Goal: Information Seeking & Learning: Learn about a topic

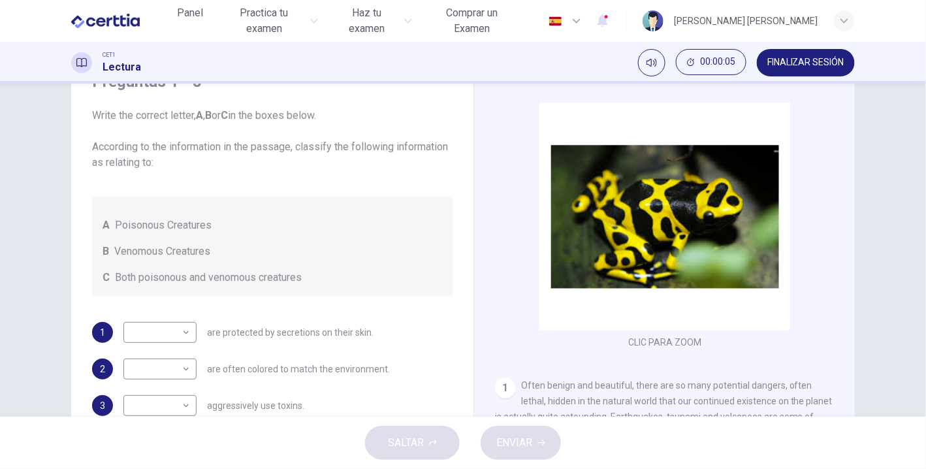
scroll to position [64, 0]
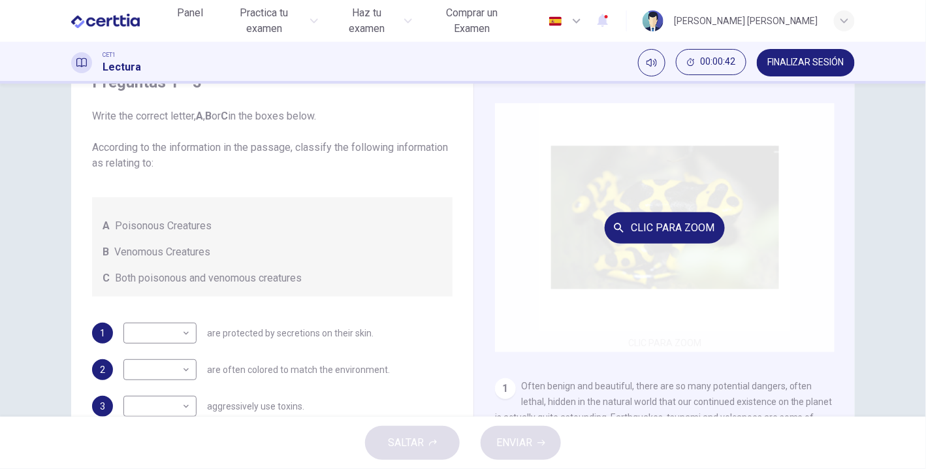
click at [560, 334] on div "Clic para zoom" at bounding box center [665, 227] width 340 height 249
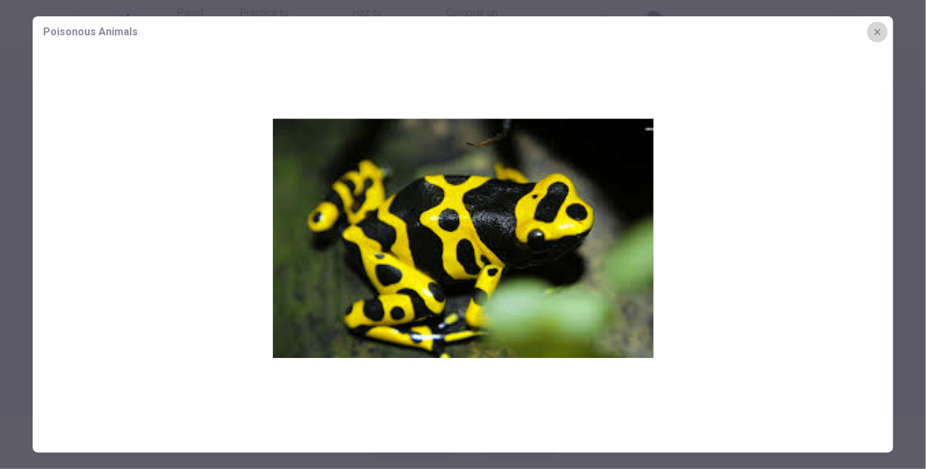
click at [885, 36] on button "button" at bounding box center [877, 32] width 21 height 21
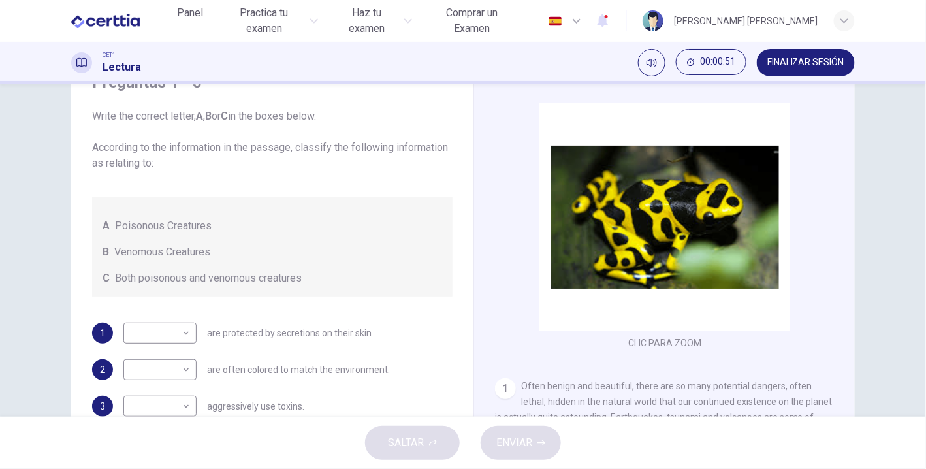
click at [605, 394] on div "1 Often benign and beautiful, there are so many potential dangers, often lethal…" at bounding box center [665, 417] width 340 height 78
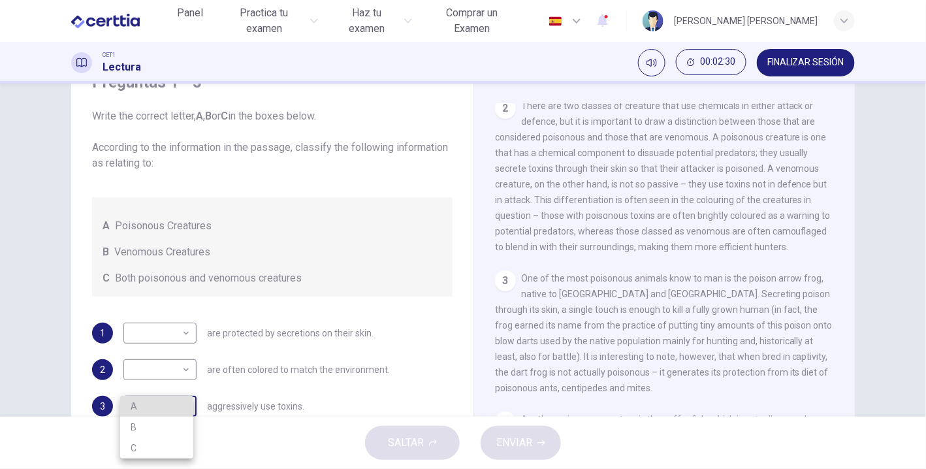
scroll to position [72, 0]
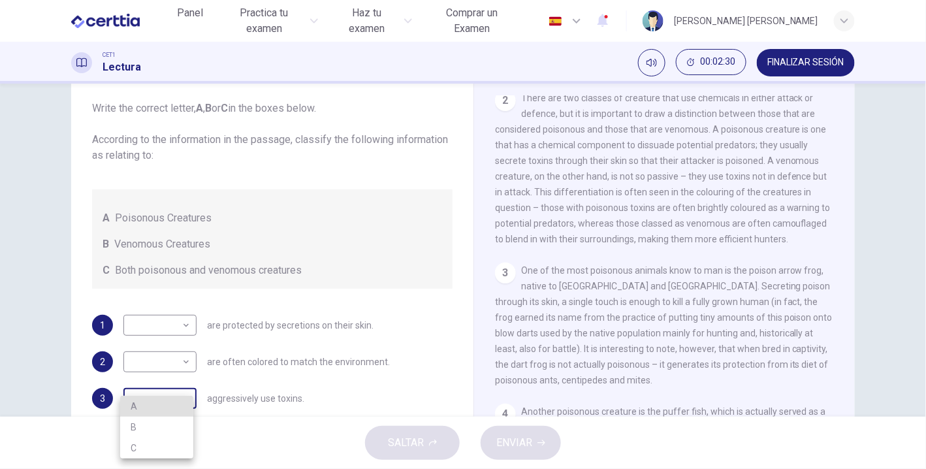
click at [183, 400] on body "Este sitio utiliza cookies, como se explica en nuestra Política de Privacidad .…" at bounding box center [463, 234] width 926 height 469
click at [148, 424] on li "B" at bounding box center [156, 427] width 73 height 21
type input "*"
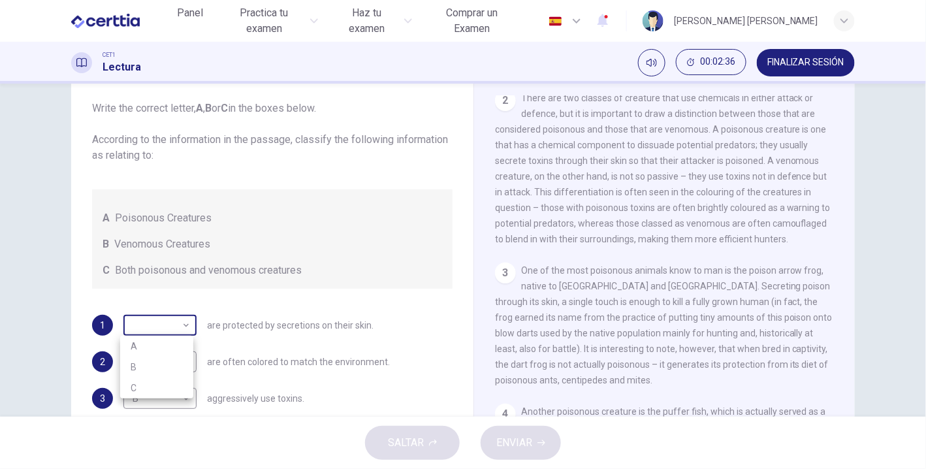
click at [186, 327] on body "Este sitio utiliza cookies, como se explica en nuestra Política de Privacidad .…" at bounding box center [463, 234] width 926 height 469
click at [175, 342] on li "A" at bounding box center [156, 346] width 73 height 21
type input "*"
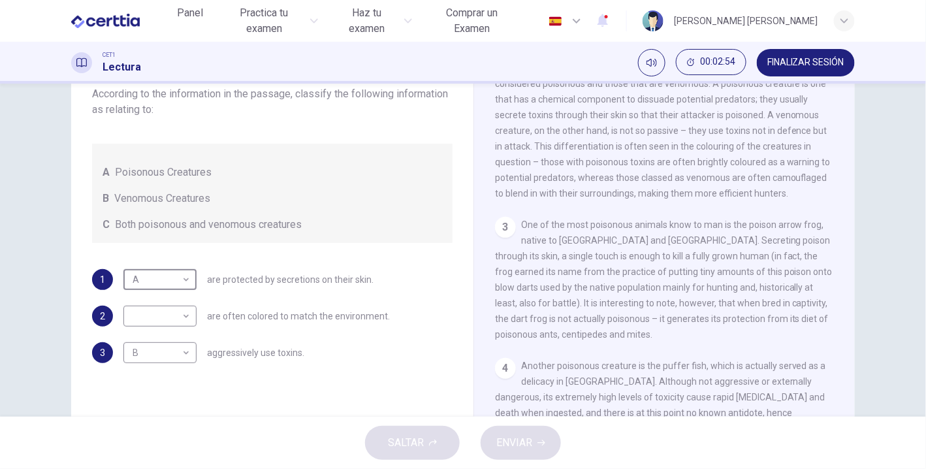
scroll to position [172, 0]
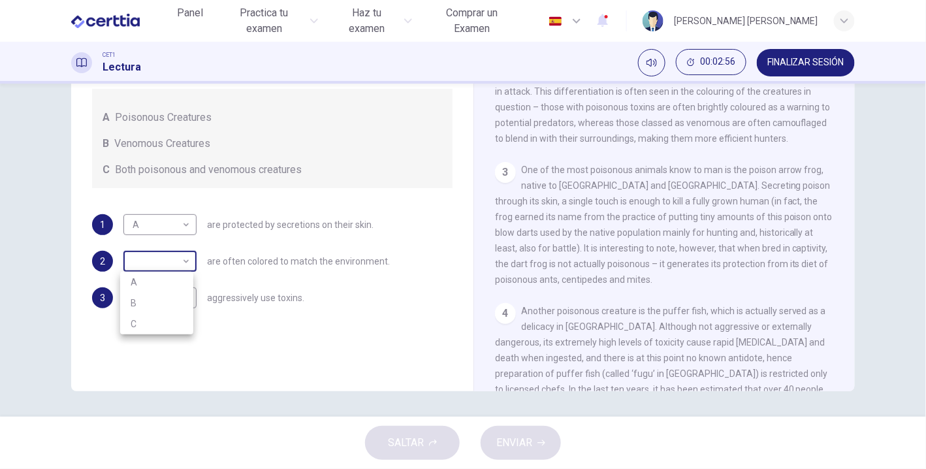
click at [167, 262] on body "Este sitio utiliza cookies, como se explica en nuestra Política de Privacidad .…" at bounding box center [463, 234] width 926 height 469
click at [258, 332] on div at bounding box center [463, 234] width 926 height 469
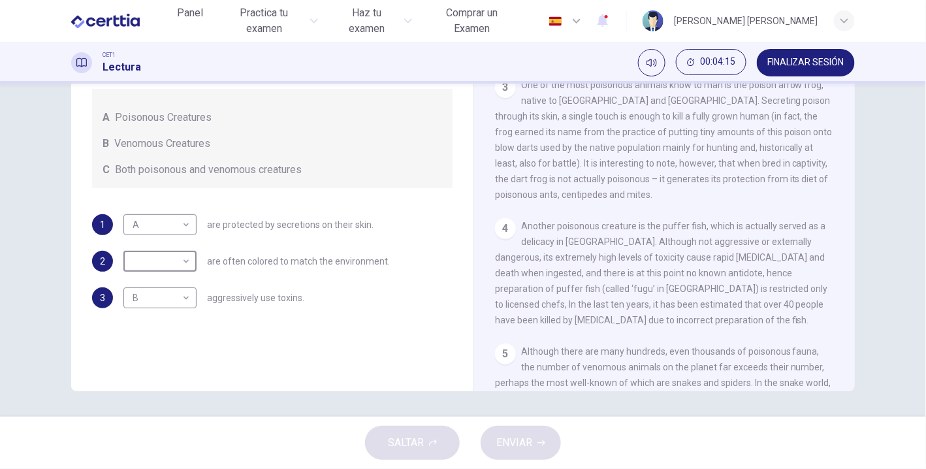
scroll to position [461, 0]
click at [835, 251] on div "CLIC PARA ZOOM Clic para zoom 1 Often benign and beautiful, there are so many p…" at bounding box center [673, 193] width 357 height 396
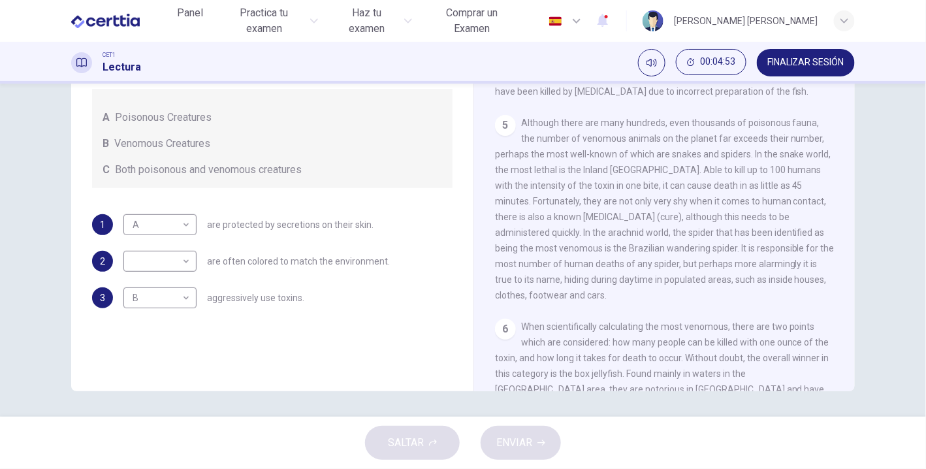
scroll to position [688, 0]
drag, startPoint x: 673, startPoint y: 339, endPoint x: 652, endPoint y: 336, distance: 20.4
click at [652, 303] on div "5 Although there are many hundreds, even thousands of poisonous fauna, the numb…" at bounding box center [665, 209] width 340 height 188
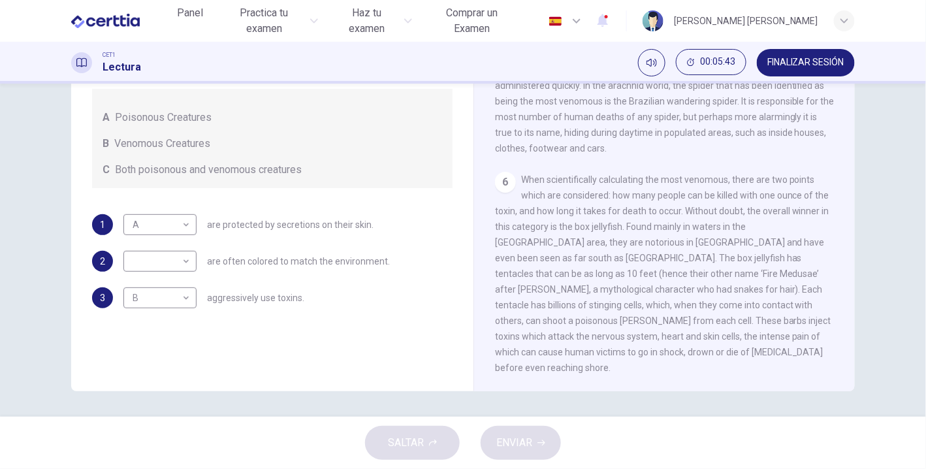
scroll to position [856, 0]
click at [176, 253] on body "Este sitio utiliza cookies, como se explica en nuestra Política de Privacidad .…" at bounding box center [463, 234] width 926 height 469
click at [149, 319] on li "C" at bounding box center [156, 323] width 73 height 21
type input "*"
click at [319, 313] on div "Preguntas 1 - 3 Write the correct letter, A , B or C in the boxes below. Accord…" at bounding box center [272, 135] width 381 height 371
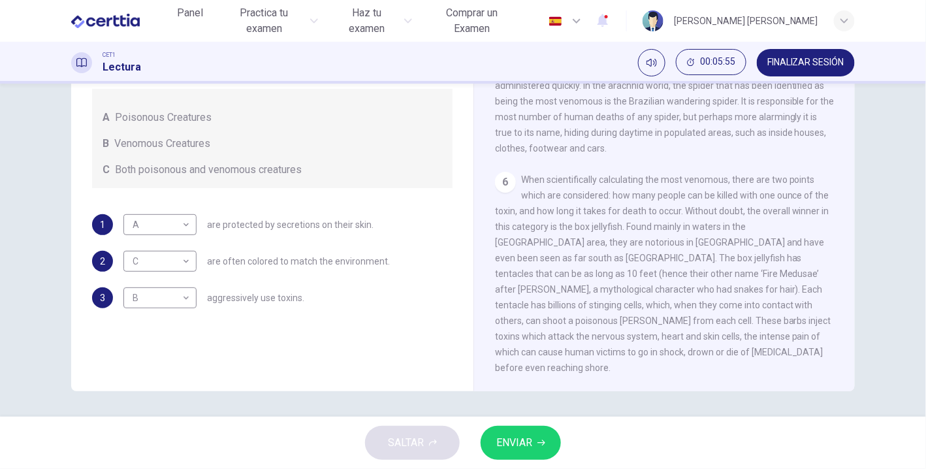
click at [518, 448] on span "ENVIAR" at bounding box center [514, 443] width 36 height 18
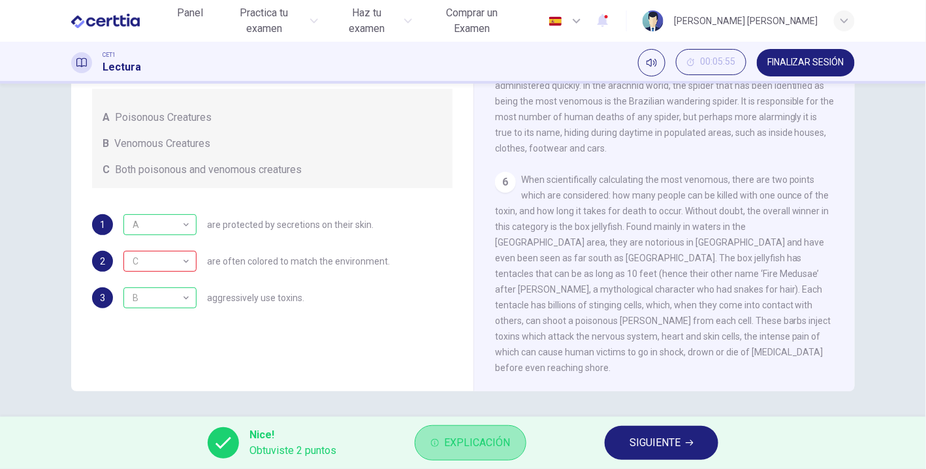
click at [477, 453] on button "Explicación" at bounding box center [471, 442] width 112 height 35
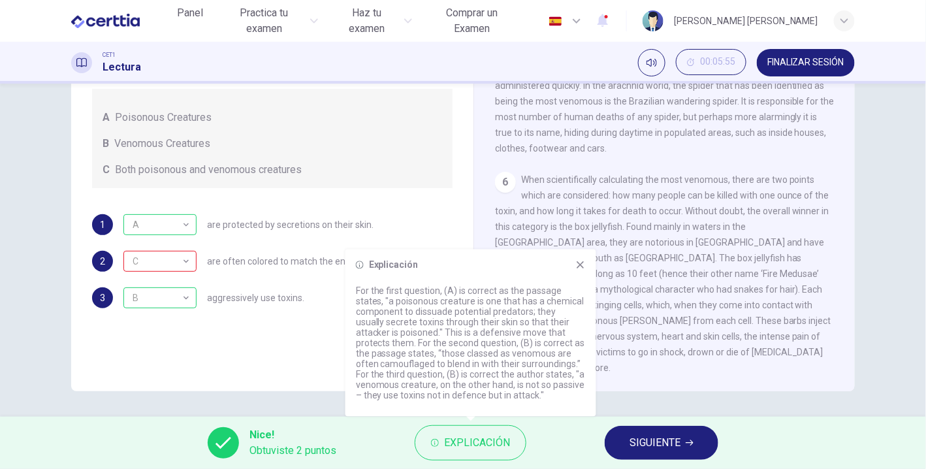
click at [584, 269] on icon at bounding box center [580, 265] width 10 height 10
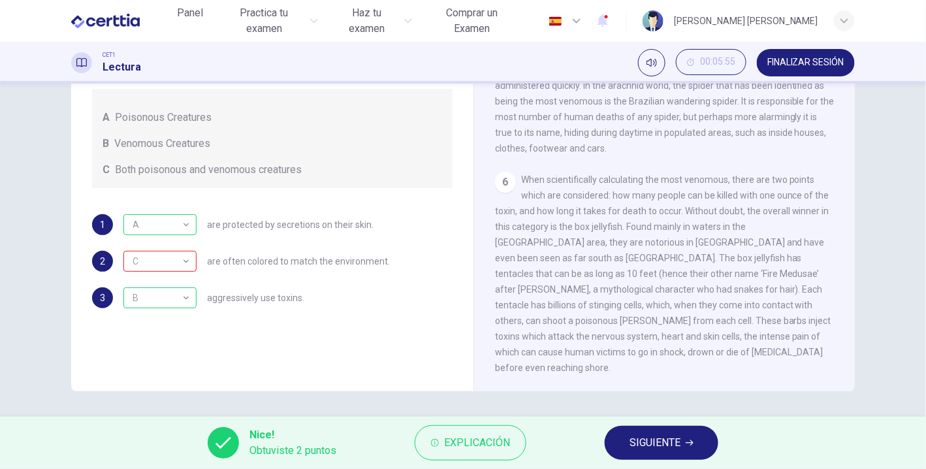
click at [652, 440] on span "SIGUIENTE" at bounding box center [655, 443] width 51 height 18
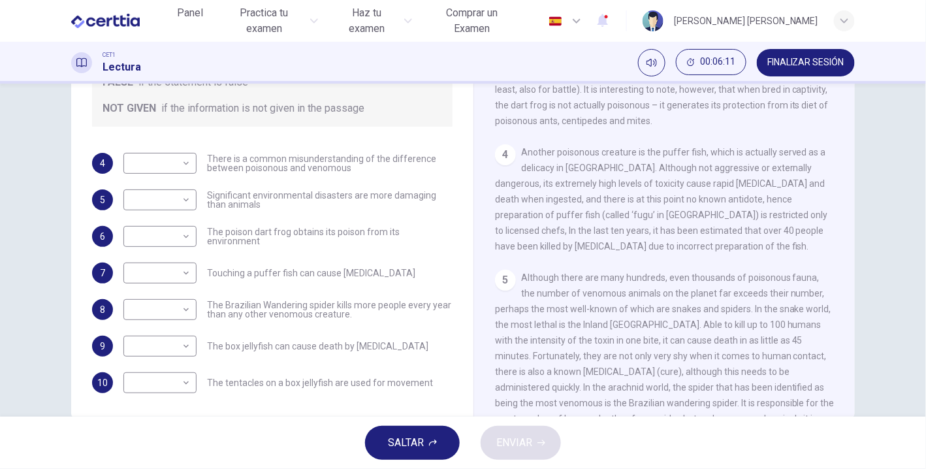
scroll to position [146, 0]
click at [161, 161] on body "Este sitio utiliza cookies, como se explica en nuestra Política de Privacidad .…" at bounding box center [463, 234] width 926 height 469
click at [153, 184] on li "TRUE" at bounding box center [156, 182] width 73 height 21
type input "****"
click at [396, 177] on div "4 TRUE **** ​ There is a common misunderstanding of the difference between pois…" at bounding box center [272, 272] width 361 height 240
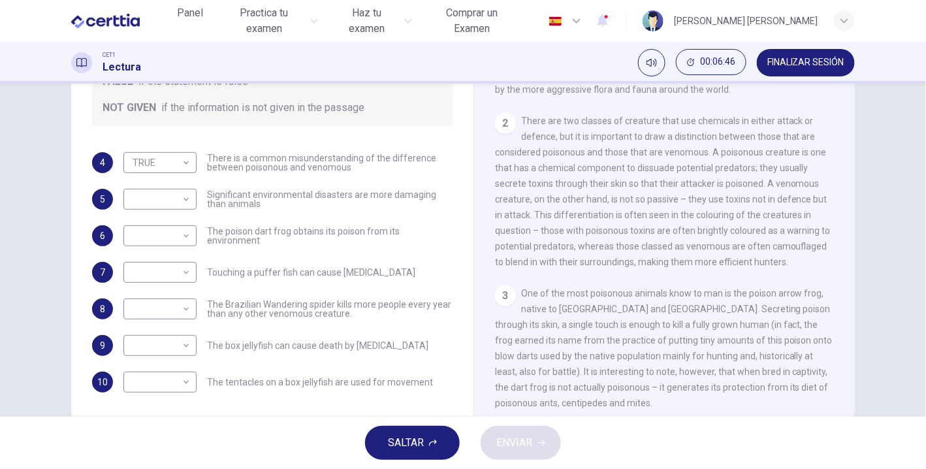
scroll to position [278, 0]
click at [172, 193] on body "Este sitio utiliza cookies, como se explica en nuestra Política de Privacidad .…" at bounding box center [463, 234] width 926 height 469
click at [157, 238] on li "FALSE" at bounding box center [156, 240] width 73 height 21
type input "*****"
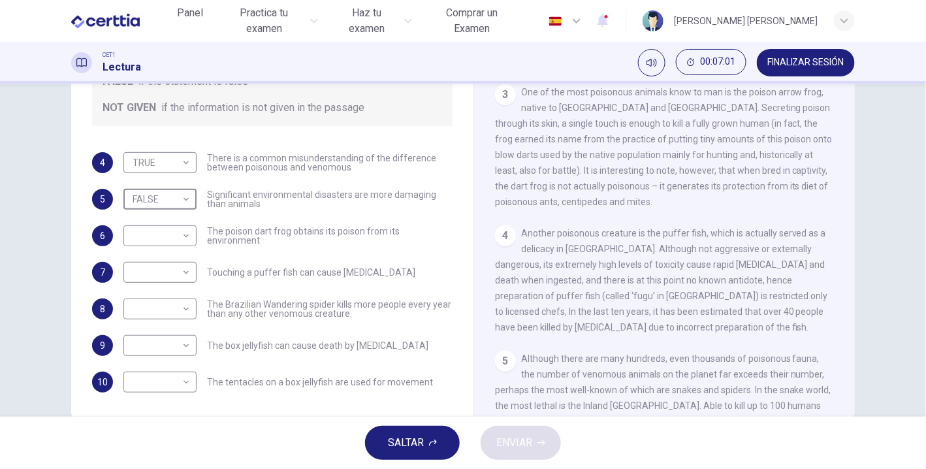
scroll to position [477, 0]
click at [162, 235] on body "Este sitio utiliza cookies, como se explica en nuestra Política de Privacidad .…" at bounding box center [463, 234] width 926 height 469
click at [146, 276] on li "FALSE" at bounding box center [156, 276] width 73 height 21
type input "*****"
click at [289, 135] on div "Preguntas 4 - 10 Do the following statements agree with the information given i…" at bounding box center [272, 146] width 381 height 517
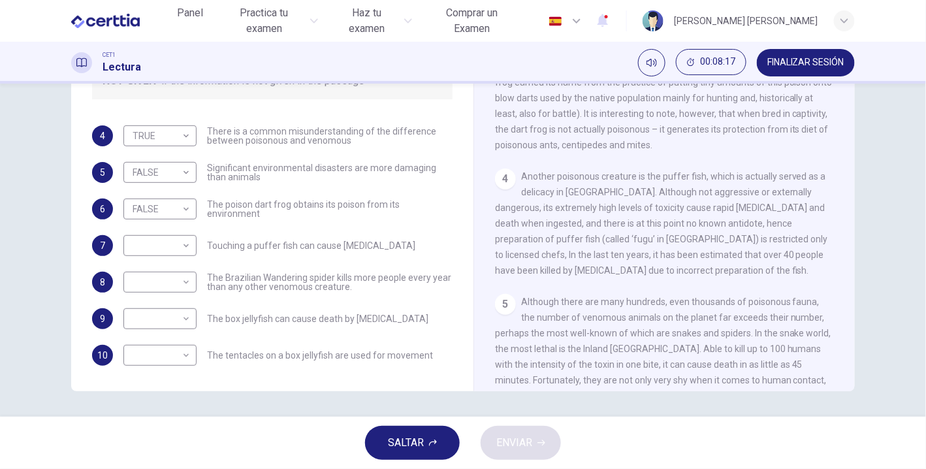
scroll to position [512, 0]
click at [182, 246] on body "Este sitio utiliza cookies, como se explica en nuestra Política de Privacidad .…" at bounding box center [463, 234] width 926 height 469
click at [162, 270] on li "TRUE" at bounding box center [156, 265] width 73 height 21
type input "****"
click at [321, 259] on div "4 TRUE **** ​ There is a common misunderstanding of the difference between pois…" at bounding box center [272, 245] width 361 height 240
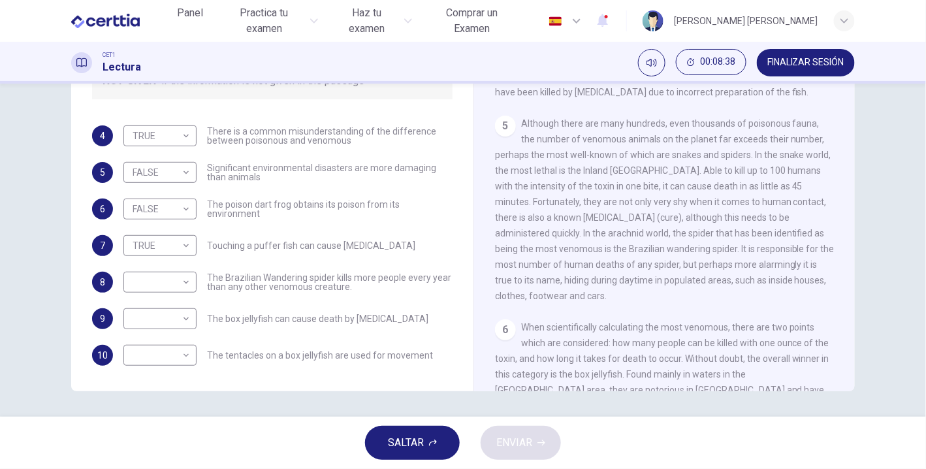
scroll to position [688, 0]
click at [167, 278] on body "Este sitio utiliza cookies, como se explica en nuestra Política de Privacidad .…" at bounding box center [463, 234] width 926 height 469
click at [175, 307] on li "TRUE" at bounding box center [156, 302] width 73 height 21
type input "****"
click at [310, 302] on div "4 TRUE **** ​ There is a common misunderstanding of the difference between pois…" at bounding box center [272, 245] width 361 height 240
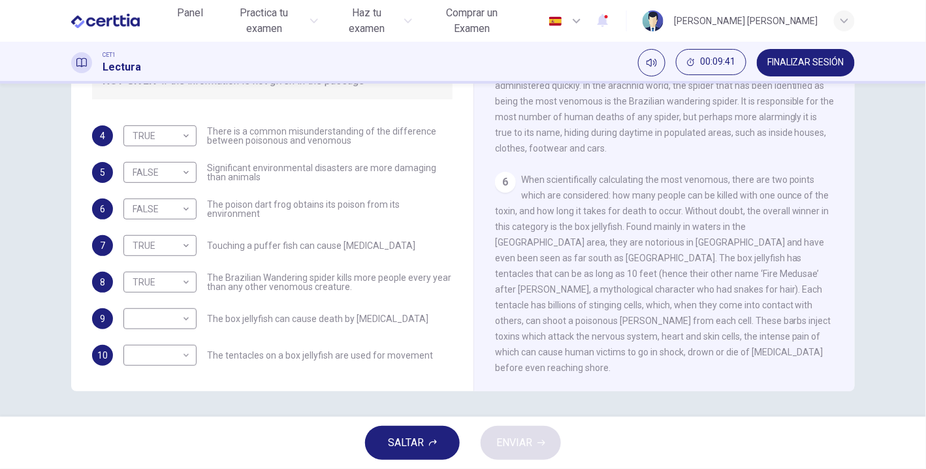
scroll to position [871, 0]
click at [144, 314] on body "Este sitio utiliza cookies, como se explica en nuestra Política de Privacidad .…" at bounding box center [463, 234] width 926 height 469
click at [149, 332] on li "TRUE" at bounding box center [156, 339] width 73 height 21
click at [711, 372] on div "6 When scientifically calculating the most venomous, there are two points which…" at bounding box center [665, 274] width 340 height 204
click at [725, 408] on div "Preguntas 4 - 10 Do the following statements agree with the information given i…" at bounding box center [463, 250] width 926 height 333
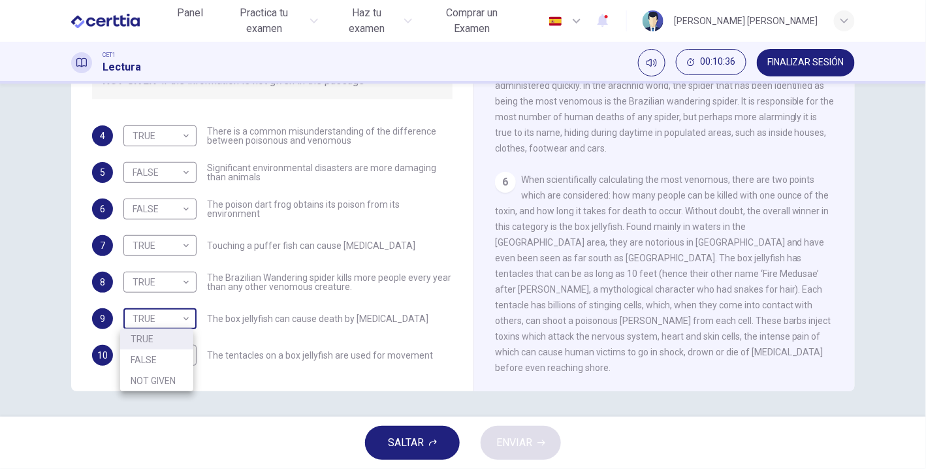
click at [150, 319] on body "Este sitio utiliza cookies, como se explica en nuestra Política de Privacidad .…" at bounding box center [463, 234] width 926 height 469
click at [151, 360] on li "FALSE" at bounding box center [156, 359] width 73 height 21
type input "*****"
click at [245, 370] on div "Preguntas 4 - 10 Do the following statements agree with the information given i…" at bounding box center [272, 120] width 381 height 517
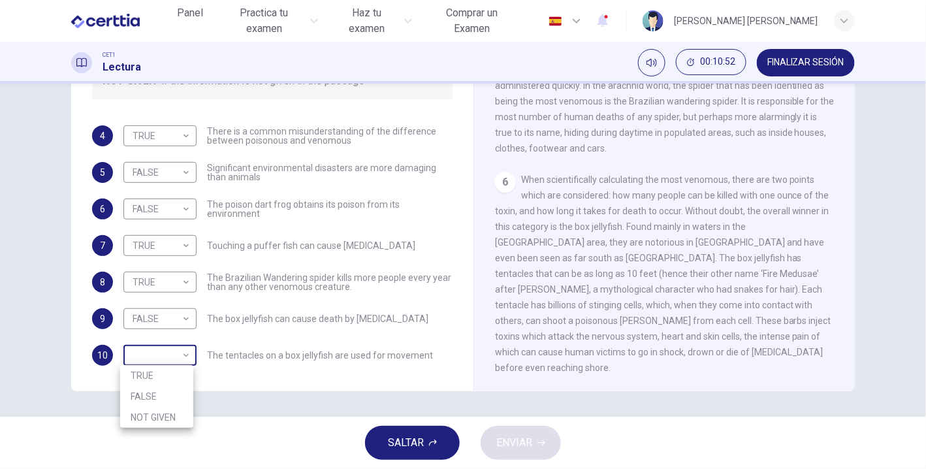
click at [180, 354] on body "Este sitio utiliza cookies, como se explica en nuestra Política de Privacidad .…" at bounding box center [463, 234] width 926 height 469
click at [174, 413] on li "NOT GIVEN" at bounding box center [156, 417] width 73 height 21
type input "*********"
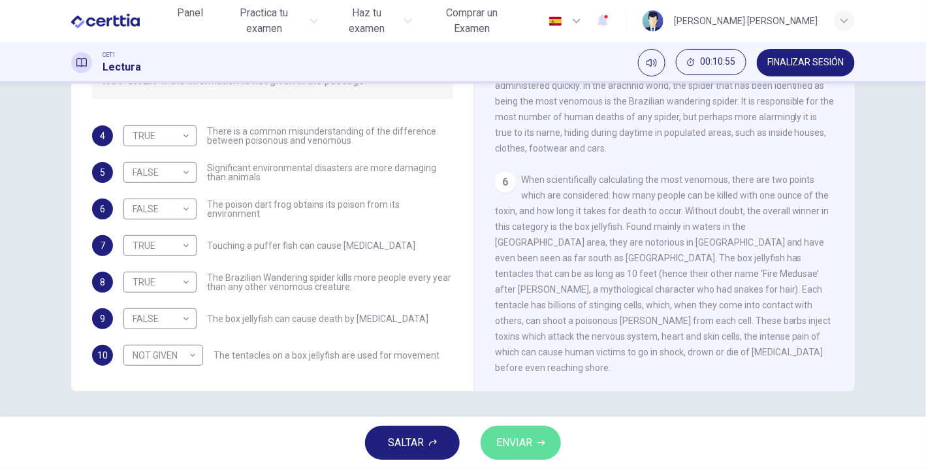
click at [521, 443] on span "ENVIAR" at bounding box center [514, 443] width 36 height 18
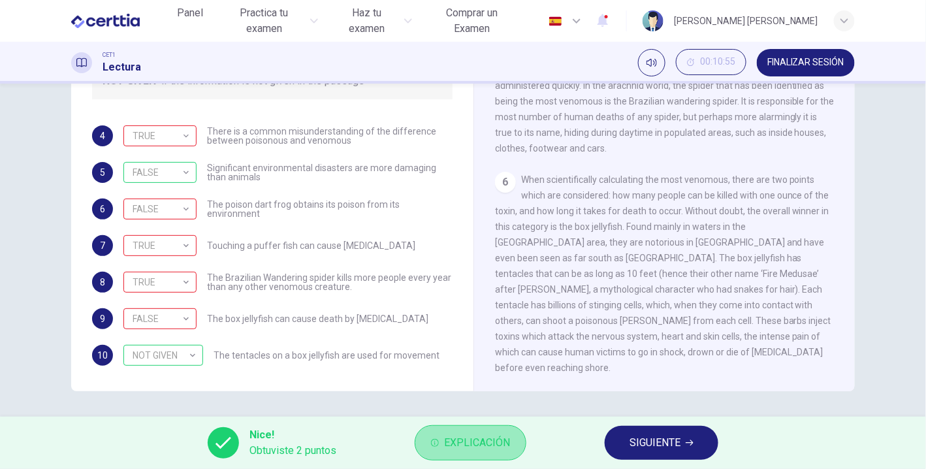
click at [488, 443] on span "Explicación" at bounding box center [477, 443] width 66 height 18
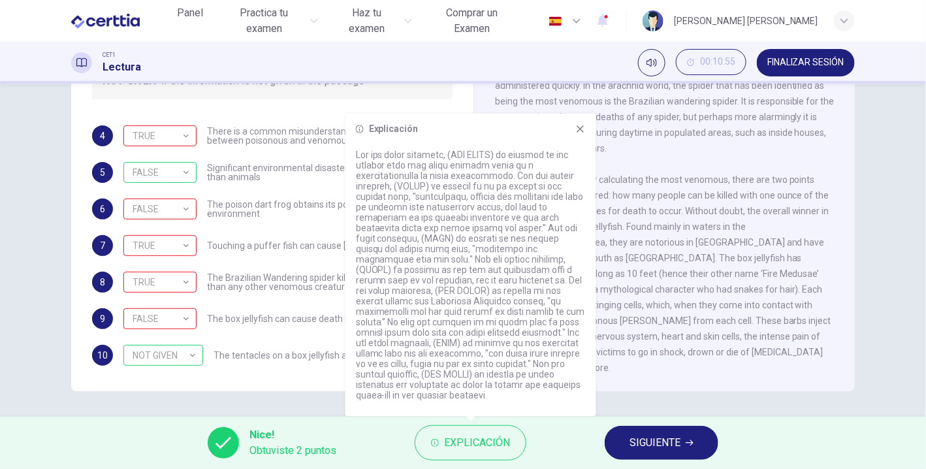
click at [575, 135] on icon at bounding box center [580, 129] width 10 height 10
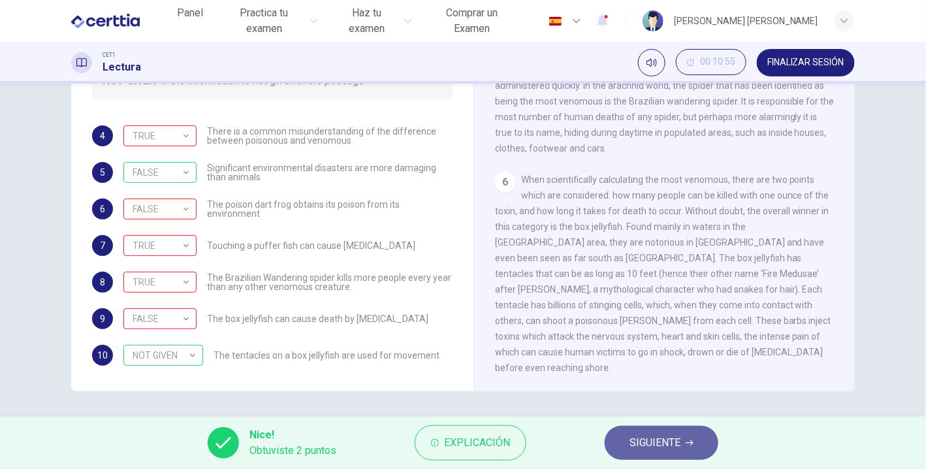
click at [662, 434] on span "SIGUIENTE" at bounding box center [655, 443] width 51 height 18
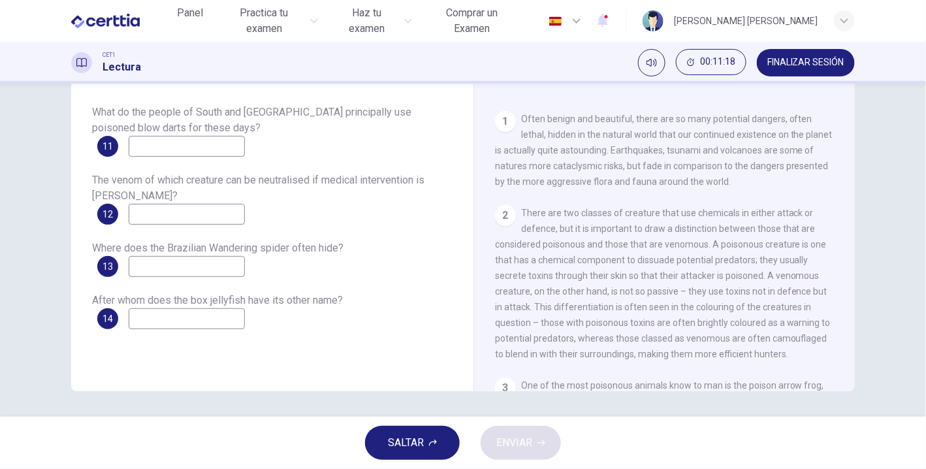
scroll to position [160, 0]
click at [767, 279] on span "There are two classes of creature that use chemicals in either attack or defenc…" at bounding box center [663, 282] width 336 height 152
drag, startPoint x: 227, startPoint y: 133, endPoint x: 225, endPoint y: 142, distance: 9.4
click at [225, 142] on div "What do the people of South and Central America principally use poisoned blow d…" at bounding box center [272, 130] width 361 height 52
click at [225, 142] on input at bounding box center [187, 146] width 116 height 21
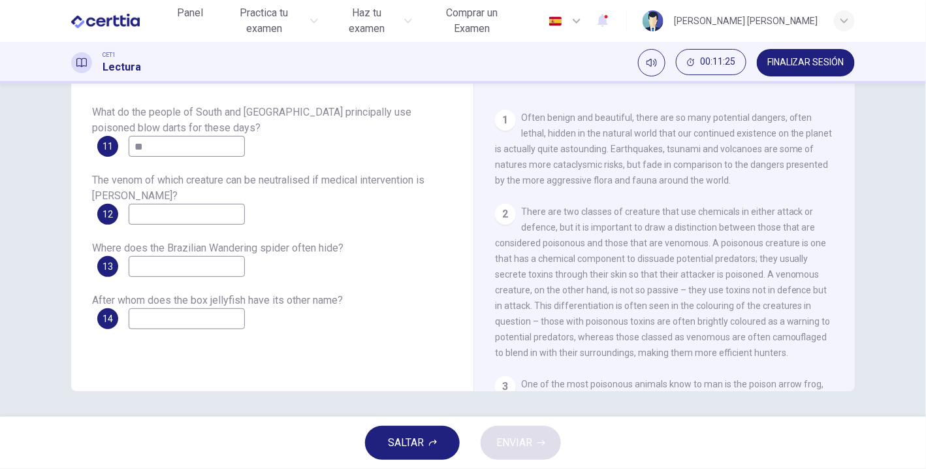
type input "*"
click at [173, 269] on input at bounding box center [187, 266] width 116 height 21
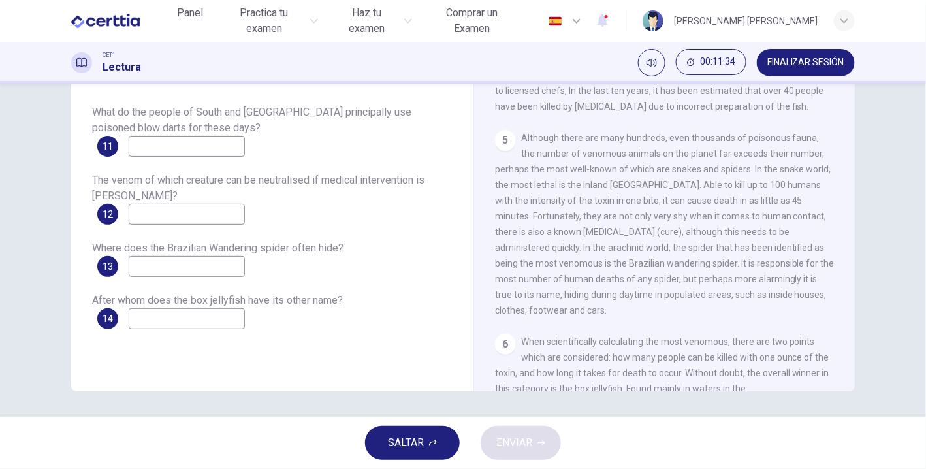
scroll to position [680, 0]
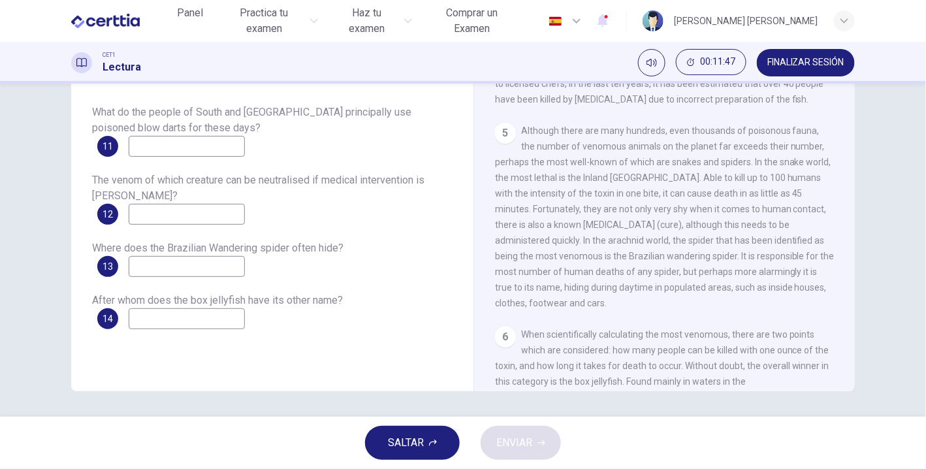
click at [173, 264] on input at bounding box center [187, 266] width 116 height 21
type input "*"
drag, startPoint x: 755, startPoint y: 327, endPoint x: 550, endPoint y: 334, distance: 205.2
click at [746, 311] on div "5 Although there are many hundreds, even thousands of poisonous fauna, the numb…" at bounding box center [665, 217] width 340 height 188
click at [169, 264] on input at bounding box center [187, 266] width 116 height 21
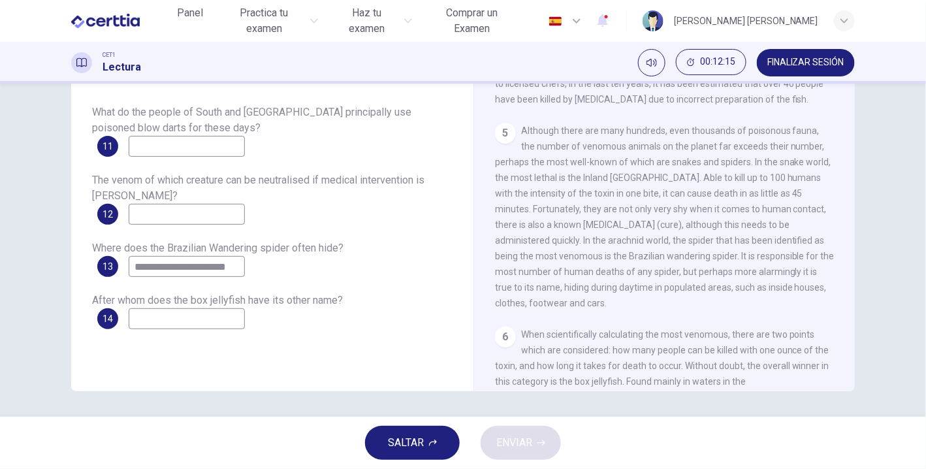
type input "**********"
click at [191, 320] on input at bounding box center [187, 318] width 116 height 21
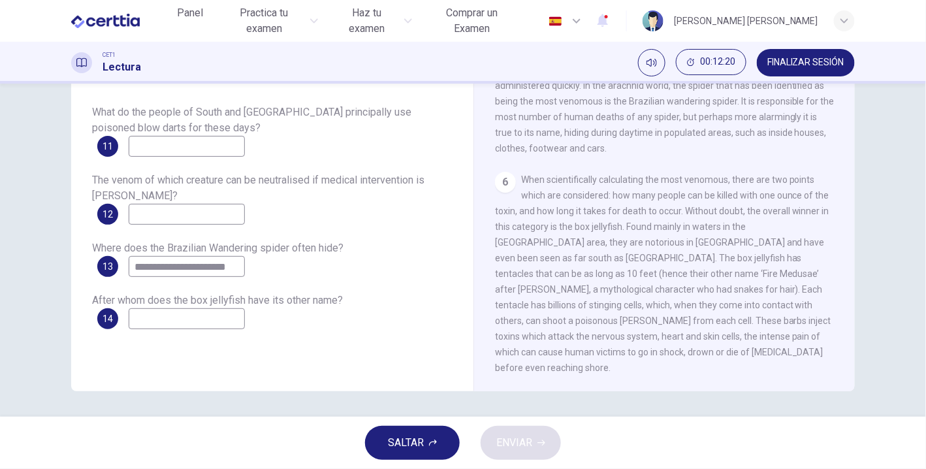
scroll to position [871, 0]
click at [216, 321] on input at bounding box center [187, 318] width 116 height 21
type input "******"
click at [147, 212] on input at bounding box center [187, 214] width 116 height 21
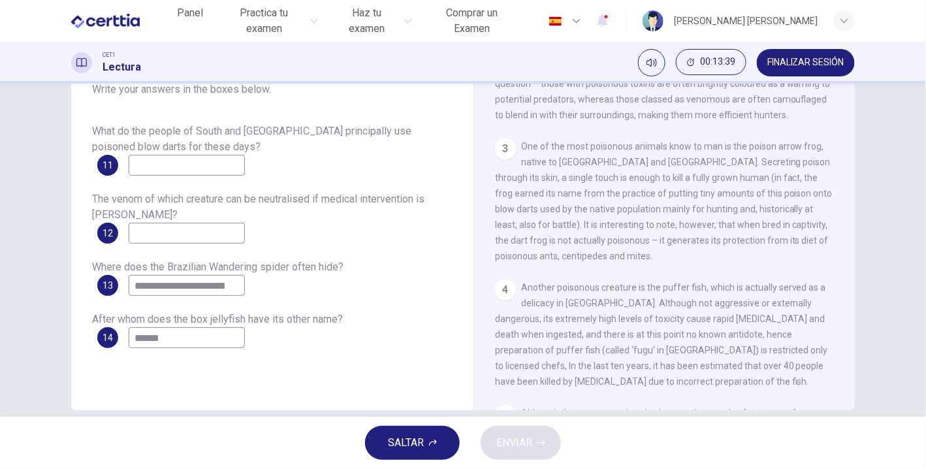
scroll to position [417, 0]
click at [213, 165] on input at bounding box center [187, 165] width 116 height 21
type input "**********"
click at [216, 233] on input at bounding box center [187, 233] width 116 height 21
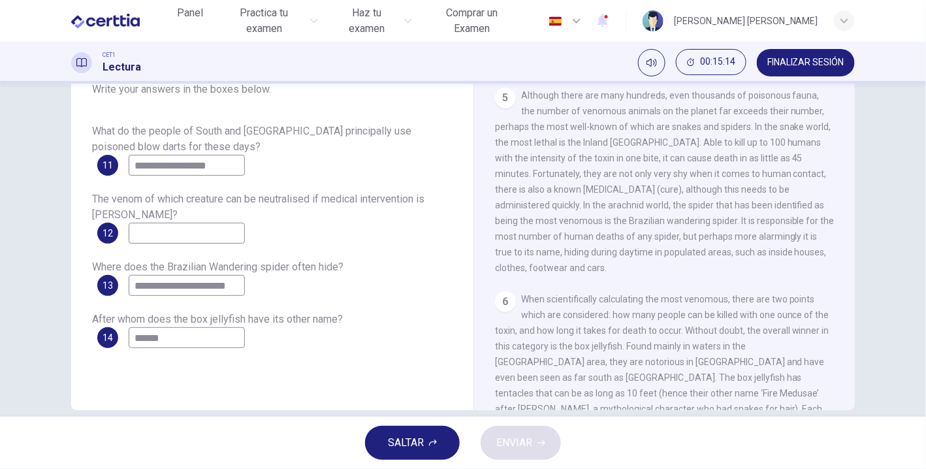
scroll to position [733, 0]
type input "**********"
click at [413, 232] on div "**********" at bounding box center [272, 217] width 361 height 52
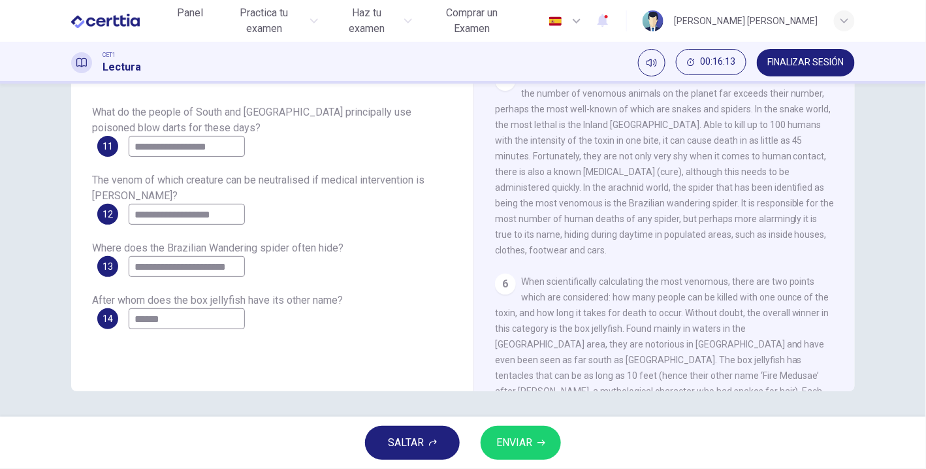
scroll to position [0, 0]
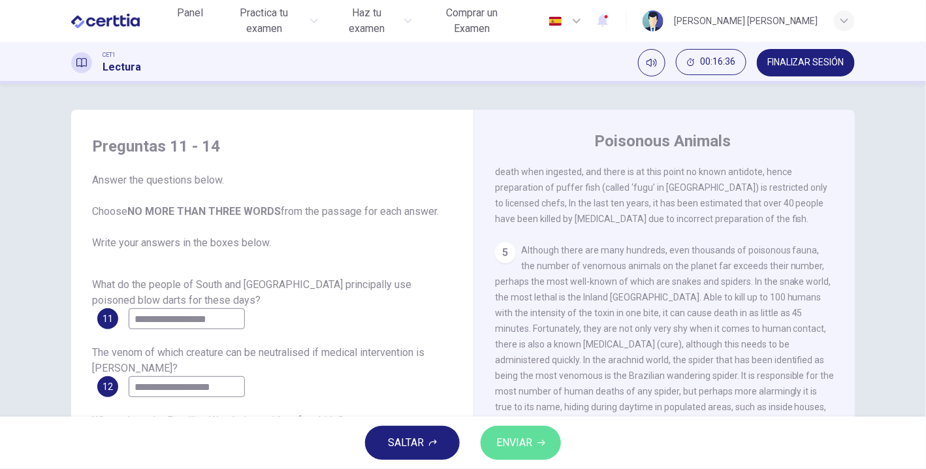
click at [516, 435] on span "ENVIAR" at bounding box center [514, 443] width 36 height 18
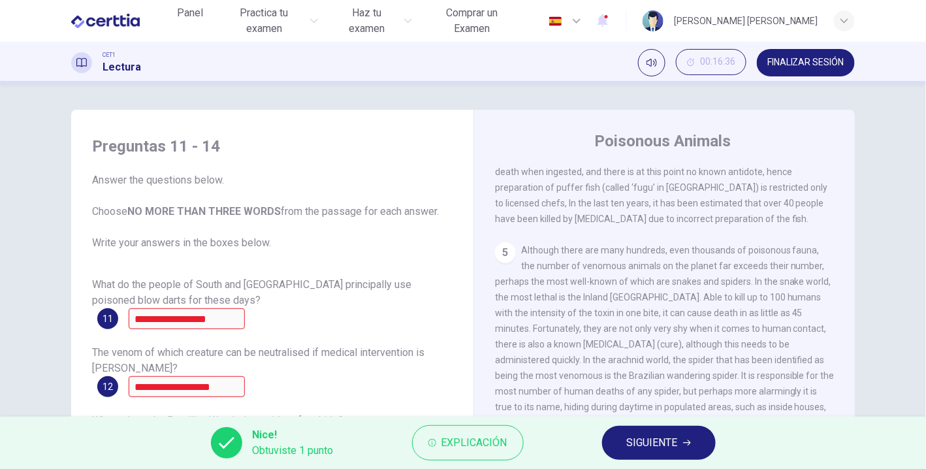
scroll to position [172, 0]
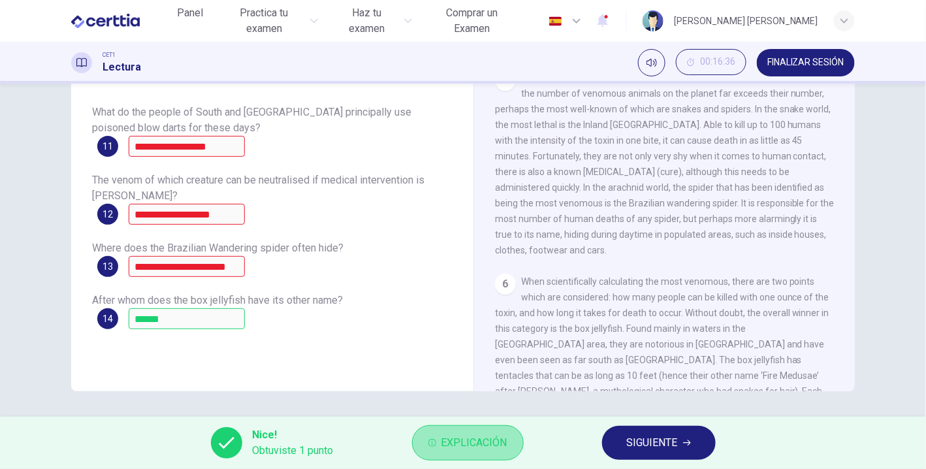
click at [483, 438] on span "Explicación" at bounding box center [474, 443] width 66 height 18
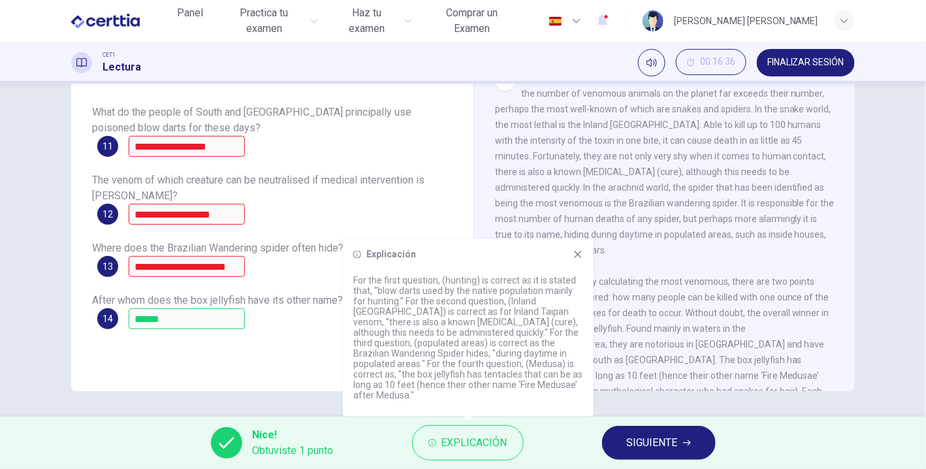
click at [585, 272] on div "Explicación For the first question, (hunting) is correct as it is stated that, …" at bounding box center [468, 328] width 251 height 178
click at [581, 257] on div "Explicación For the first question, (hunting) is correct as it is stated that, …" at bounding box center [468, 328] width 251 height 178
click at [577, 258] on icon at bounding box center [578, 254] width 7 height 7
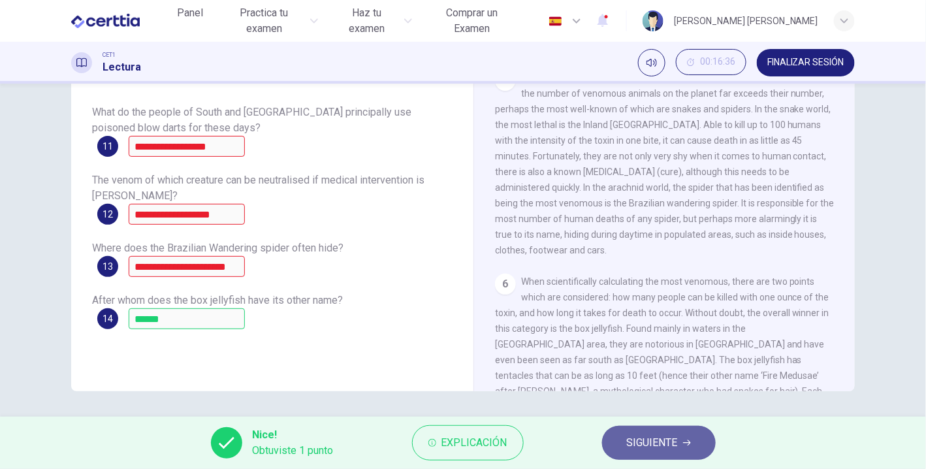
click at [664, 441] on span "SIGUIENTE" at bounding box center [652, 443] width 51 height 18
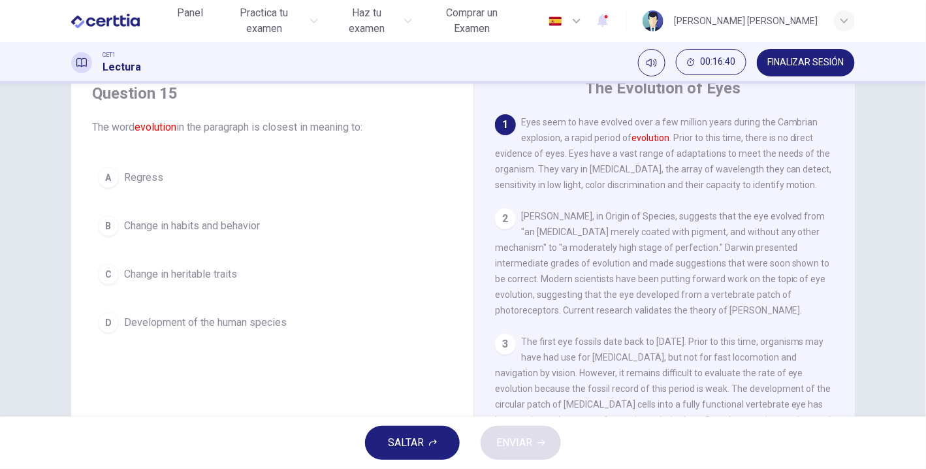
scroll to position [55, 0]
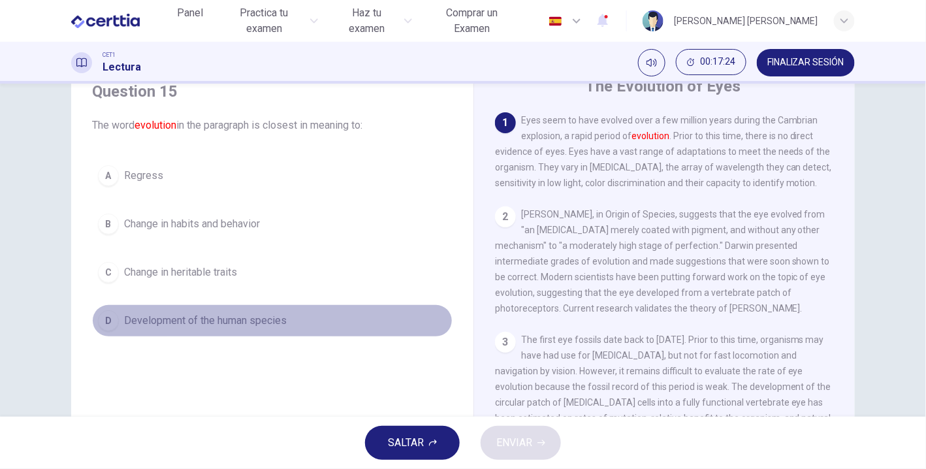
click at [248, 317] on span "Development of the human species" at bounding box center [205, 321] width 163 height 16
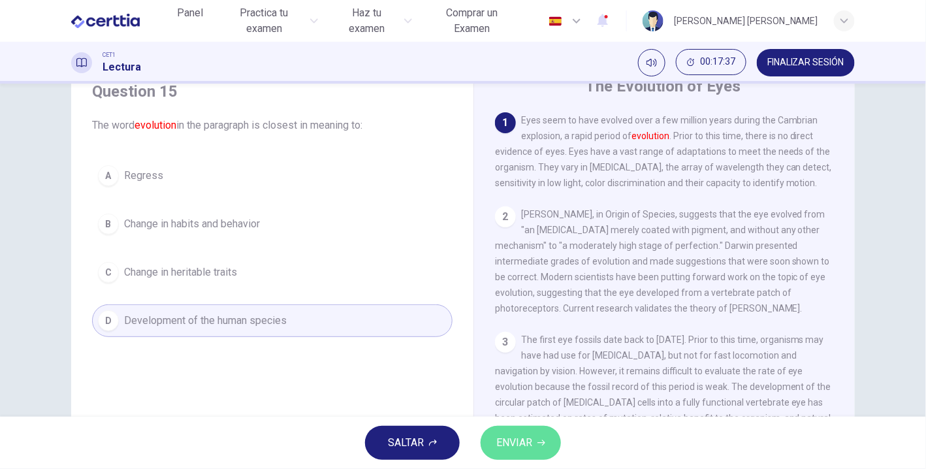
click at [528, 441] on span "ENVIAR" at bounding box center [514, 443] width 36 height 18
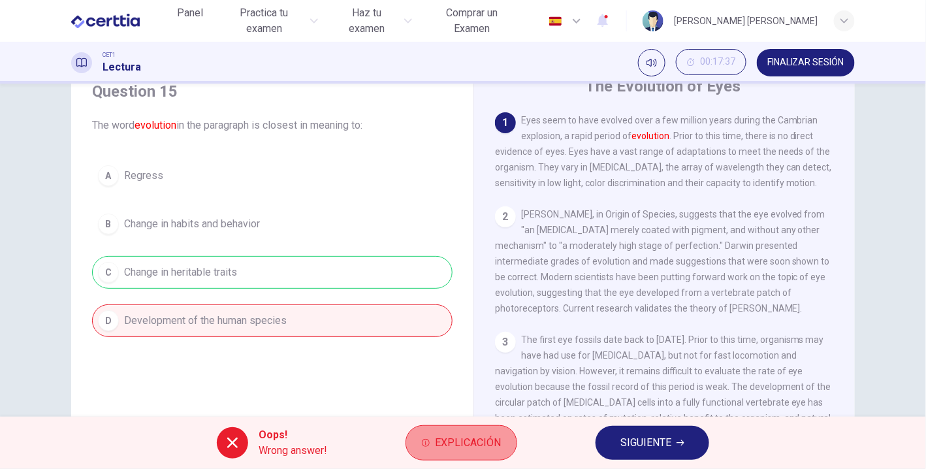
click at [484, 439] on span "Explicación" at bounding box center [468, 443] width 66 height 18
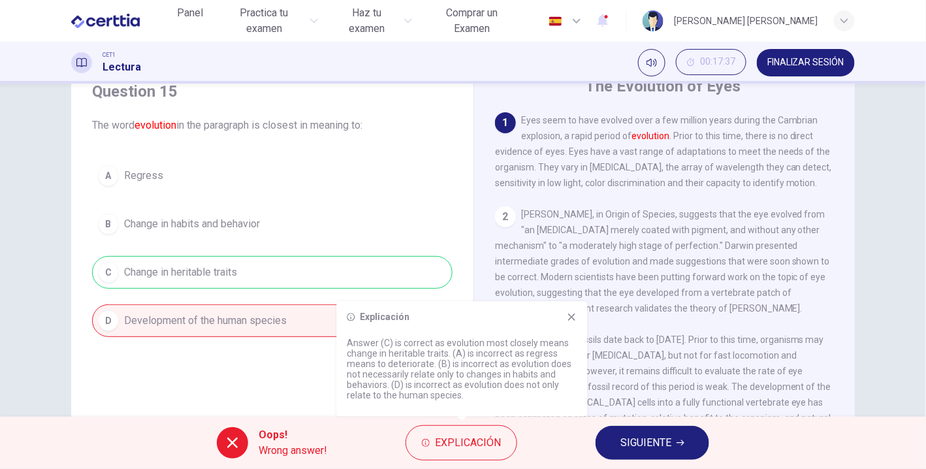
click at [573, 317] on icon at bounding box center [571, 317] width 10 height 10
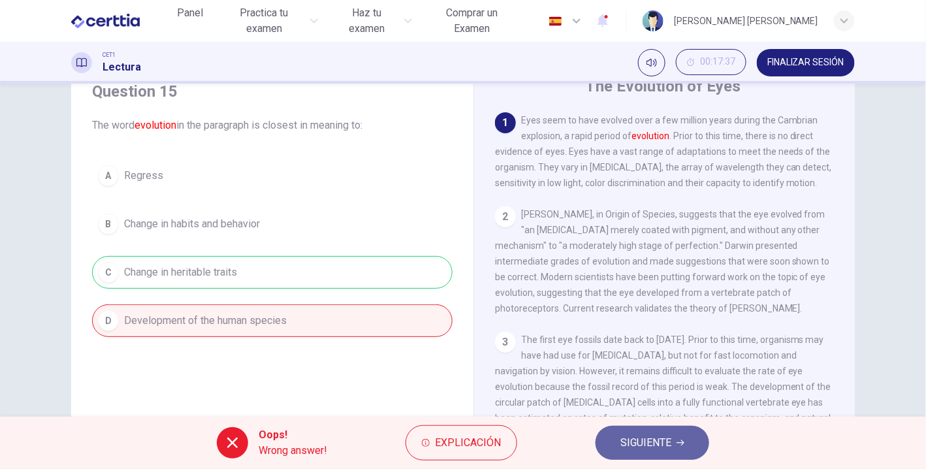
click at [650, 449] on span "SIGUIENTE" at bounding box center [645, 443] width 51 height 18
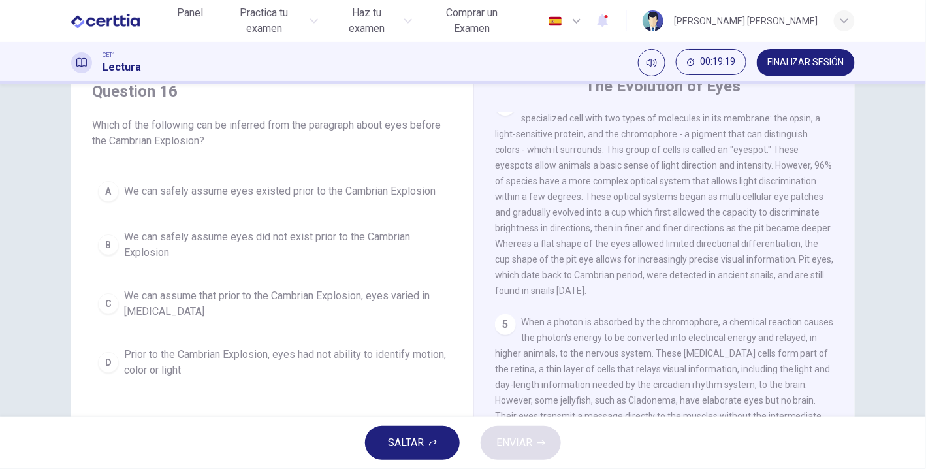
scroll to position [379, 0]
drag, startPoint x: 841, startPoint y: 389, endPoint x: 846, endPoint y: 396, distance: 8.9
click at [846, 396] on div "1 Eyes seem to have evolved over a few million years during the Cambrian explos…" at bounding box center [673, 310] width 357 height 396
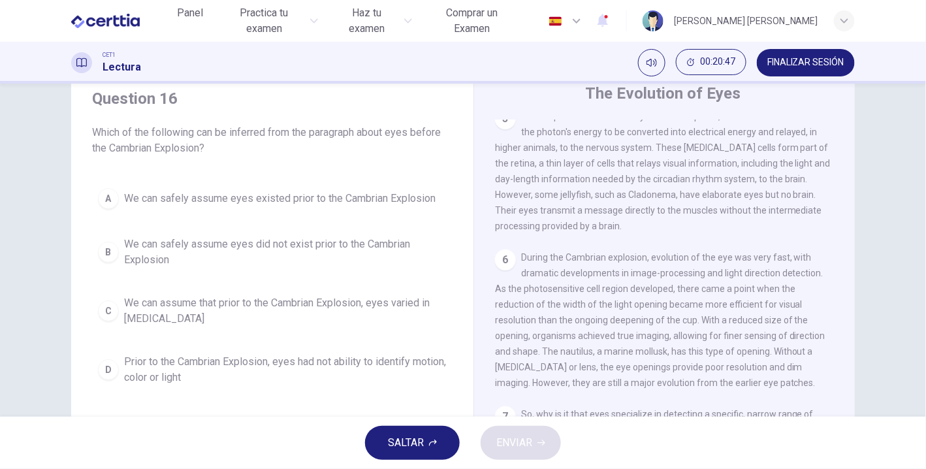
scroll to position [67, 0]
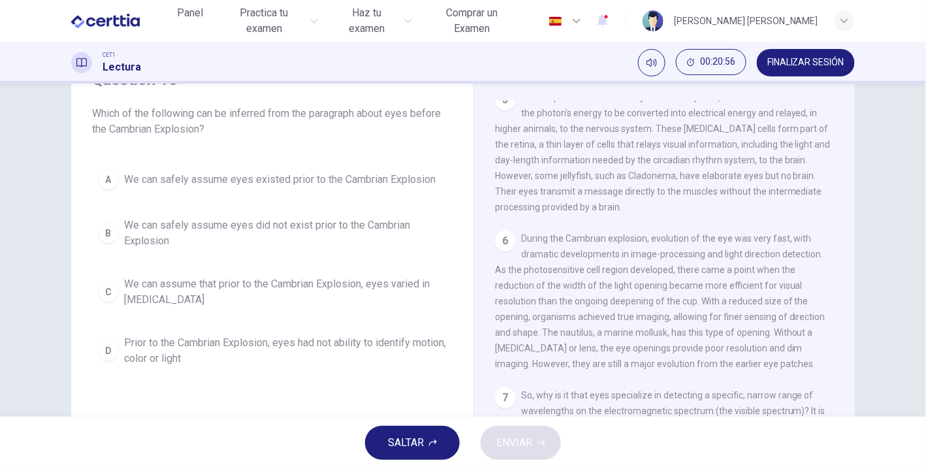
click at [850, 226] on div "The Evolution of Eyes 1 Eyes seem to have evolved over a few million years duri…" at bounding box center [663, 280] width 381 height 475
drag, startPoint x: 850, startPoint y: 226, endPoint x: 842, endPoint y: 302, distance: 76.8
click at [842, 302] on div "The Evolution of Eyes 1 Eyes seem to have evolved over a few million years duri…" at bounding box center [663, 280] width 381 height 475
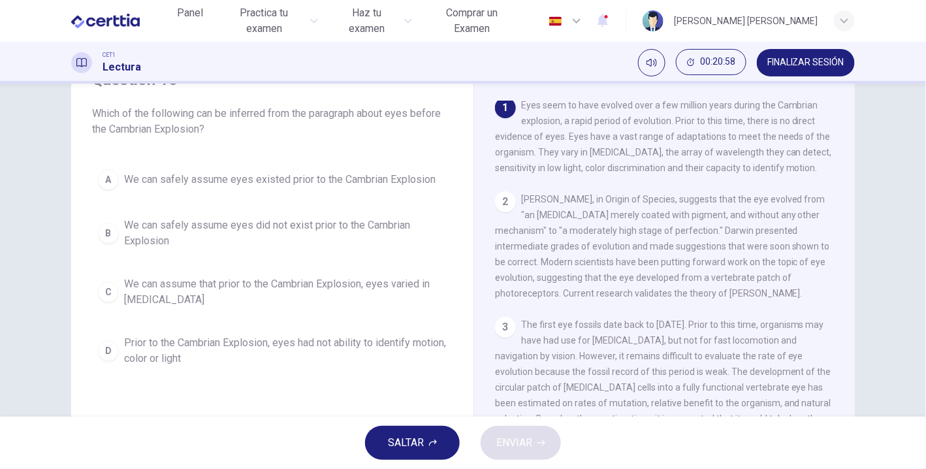
scroll to position [0, 0]
drag, startPoint x: 771, startPoint y: 97, endPoint x: 580, endPoint y: 120, distance: 192.7
click at [580, 120] on div "The Evolution of Eyes 1 Eyes seem to have evolved over a few million years duri…" at bounding box center [663, 280] width 381 height 475
drag, startPoint x: 580, startPoint y: 120, endPoint x: 611, endPoint y: 120, distance: 30.7
click at [611, 120] on span "Eyes seem to have evolved over a few million years during the Cambrian explosio…" at bounding box center [663, 139] width 337 height 73
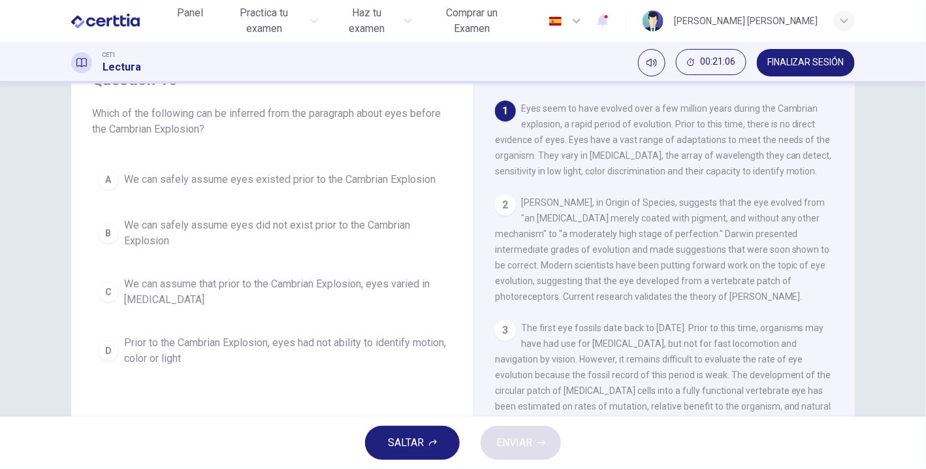
click at [603, 238] on span "Charles Darwin, in Origin of Species, suggests that the eye evolved from "an op…" at bounding box center [662, 249] width 335 height 104
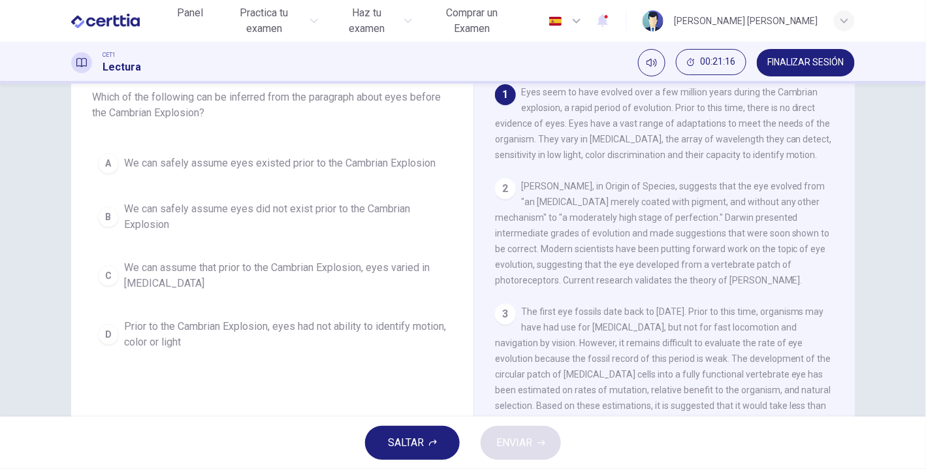
scroll to position [85, 0]
click at [216, 127] on div "Question 16 Which of the following can be inferred from the paragraph about eye…" at bounding box center [272, 202] width 381 height 329
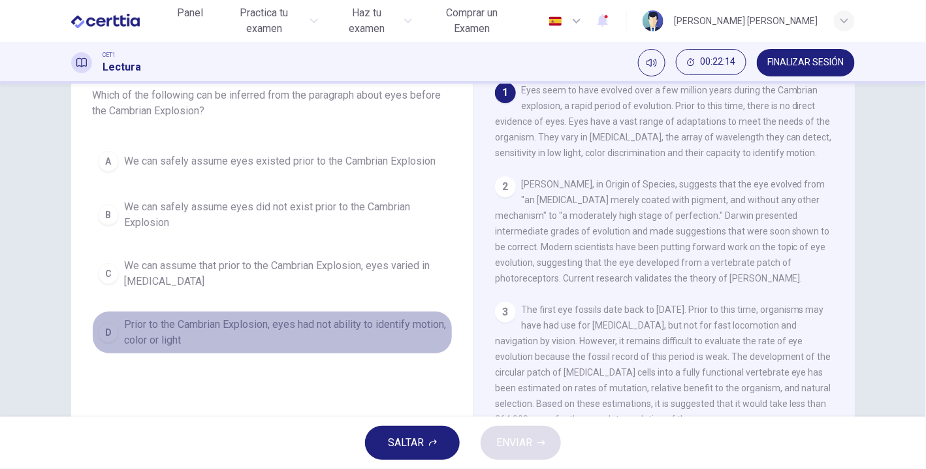
click at [108, 330] on div "D" at bounding box center [108, 332] width 21 height 21
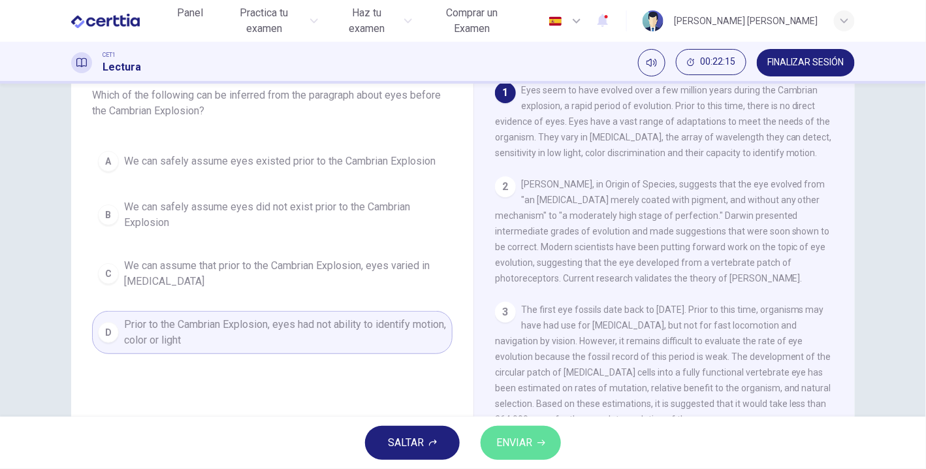
click at [517, 434] on span "ENVIAR" at bounding box center [514, 443] width 36 height 18
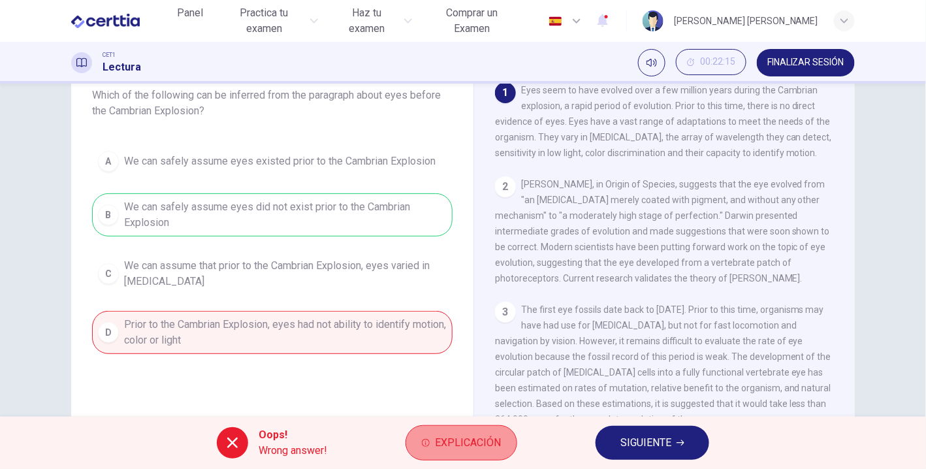
click at [442, 445] on span "Explicación" at bounding box center [468, 443] width 66 height 18
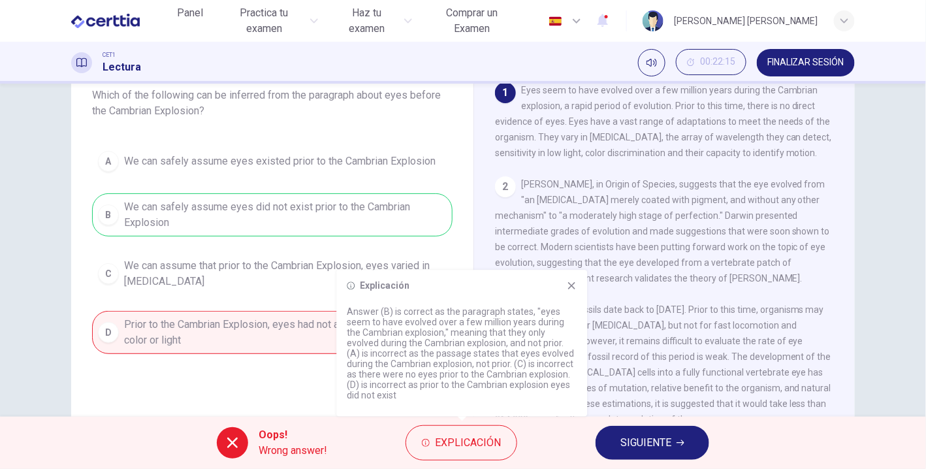
click at [569, 283] on icon at bounding box center [571, 285] width 7 height 7
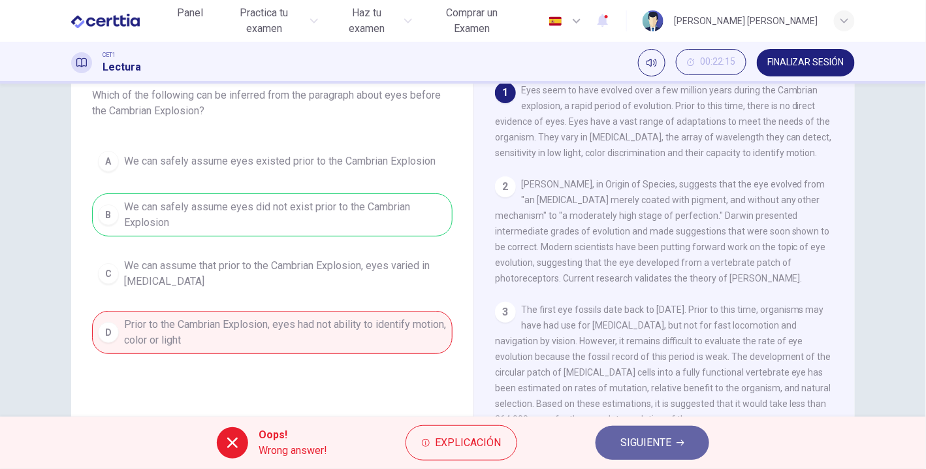
click at [655, 451] on span "SIGUIENTE" at bounding box center [645, 443] width 51 height 18
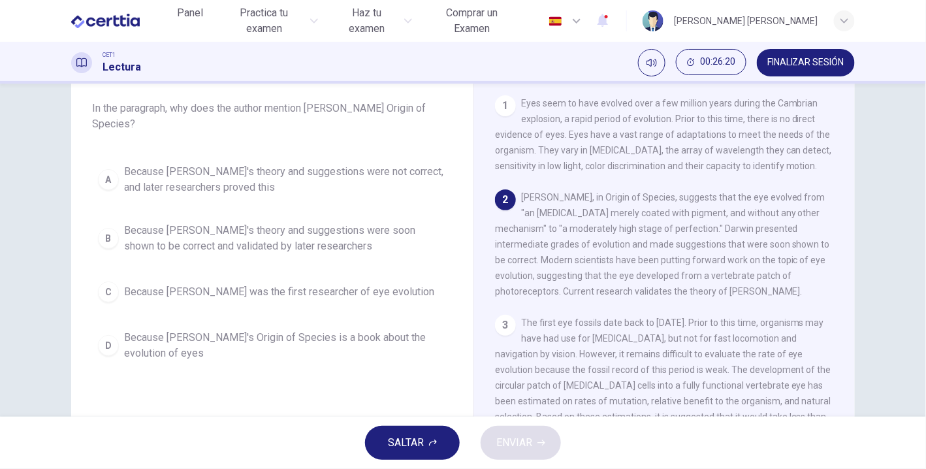
scroll to position [70, 0]
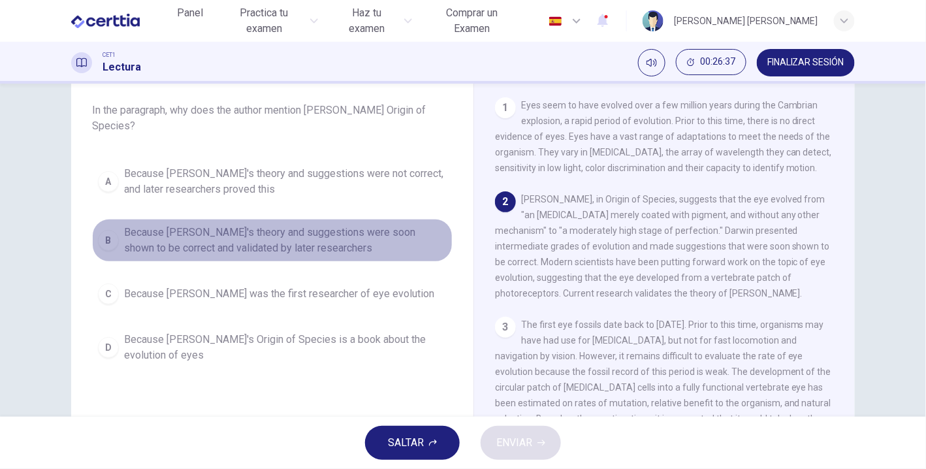
click at [106, 235] on div "B" at bounding box center [108, 240] width 21 height 21
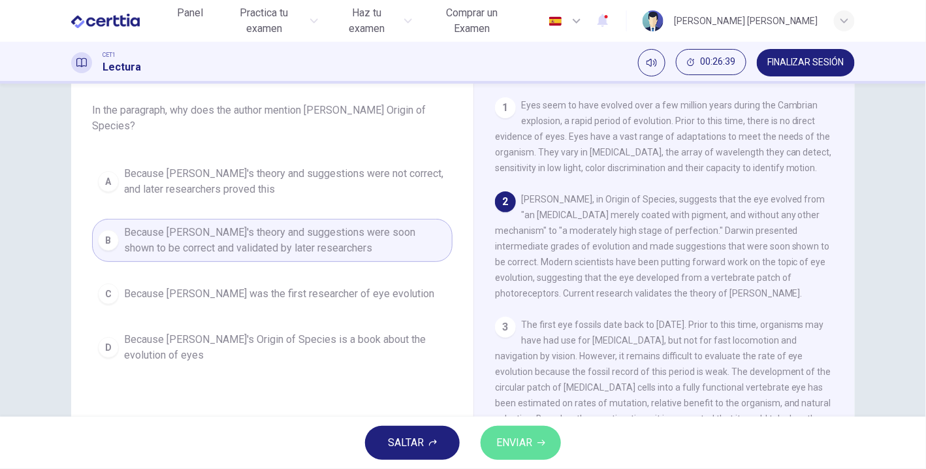
click at [534, 435] on button "ENVIAR" at bounding box center [521, 443] width 80 height 34
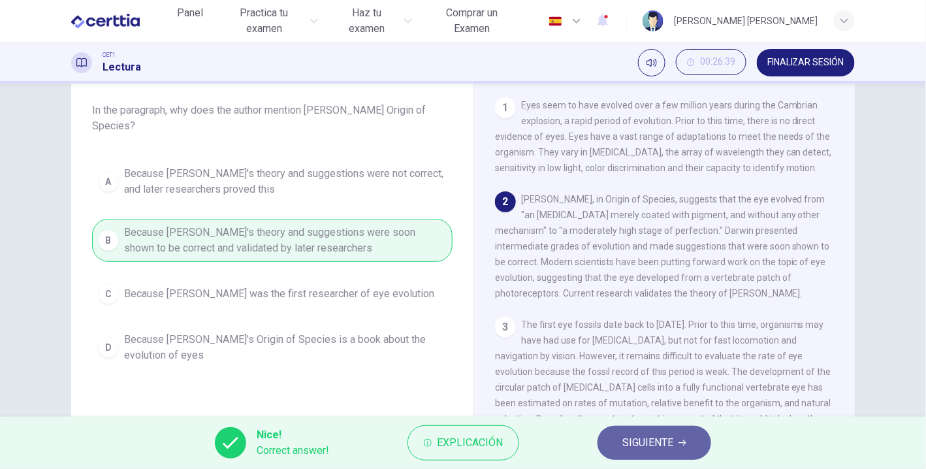
click at [637, 445] on span "SIGUIENTE" at bounding box center [647, 443] width 51 height 18
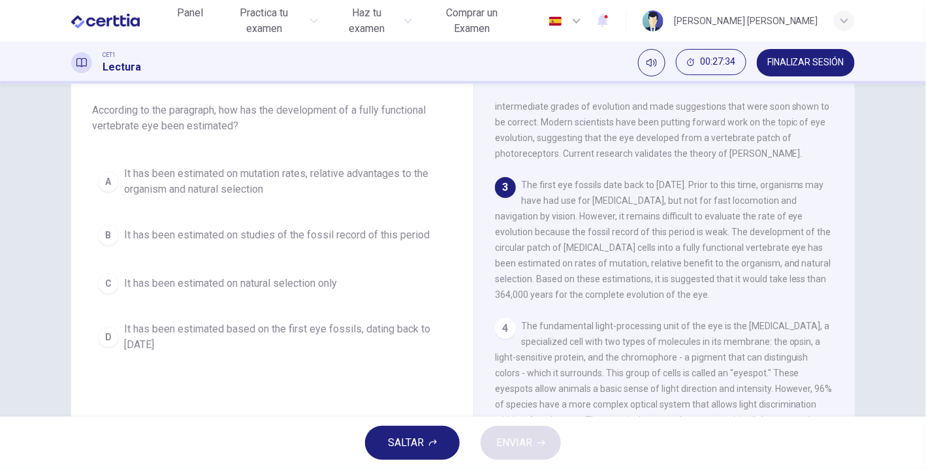
scroll to position [140, 0]
click at [753, 260] on span "The first eye fossils date back to 540 million years ago. Prior to this time, o…" at bounding box center [663, 240] width 336 height 120
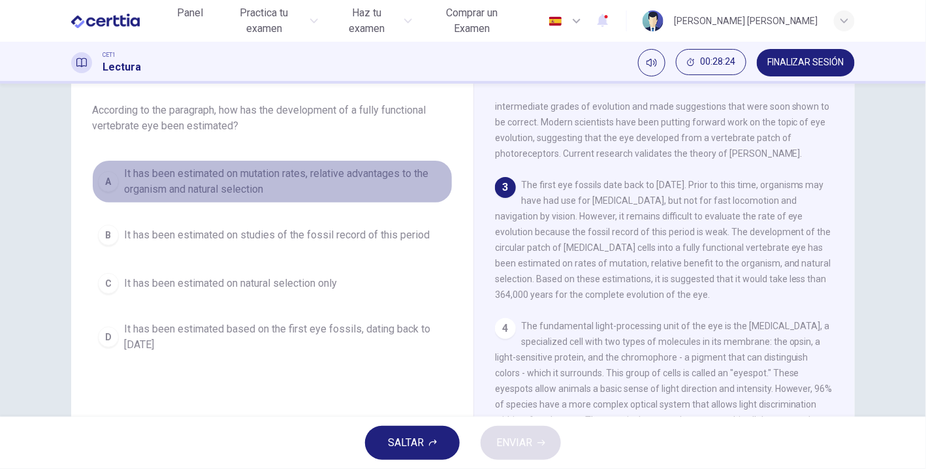
click at [106, 180] on div "A" at bounding box center [108, 181] width 21 height 21
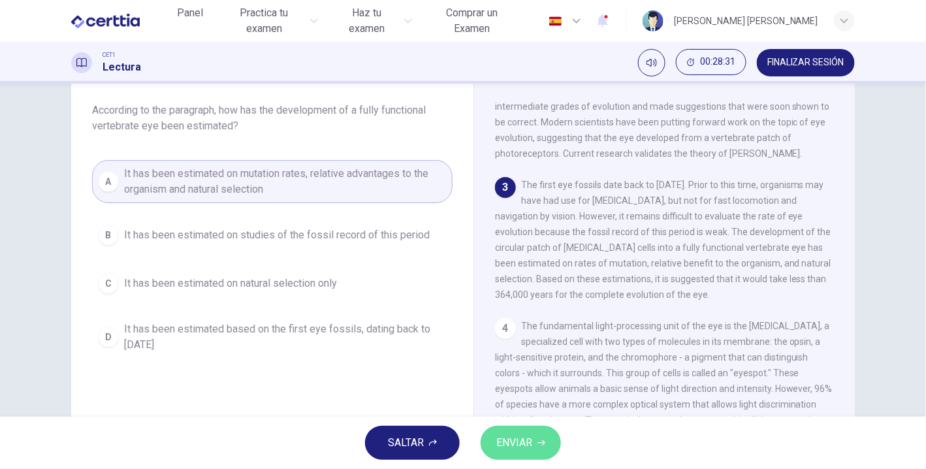
click at [505, 441] on span "ENVIAR" at bounding box center [514, 443] width 36 height 18
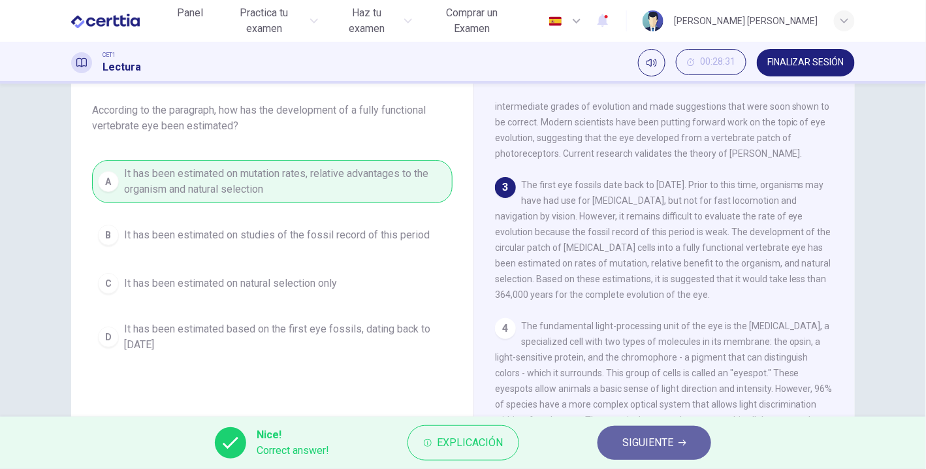
click at [661, 444] on span "SIGUIENTE" at bounding box center [647, 443] width 51 height 18
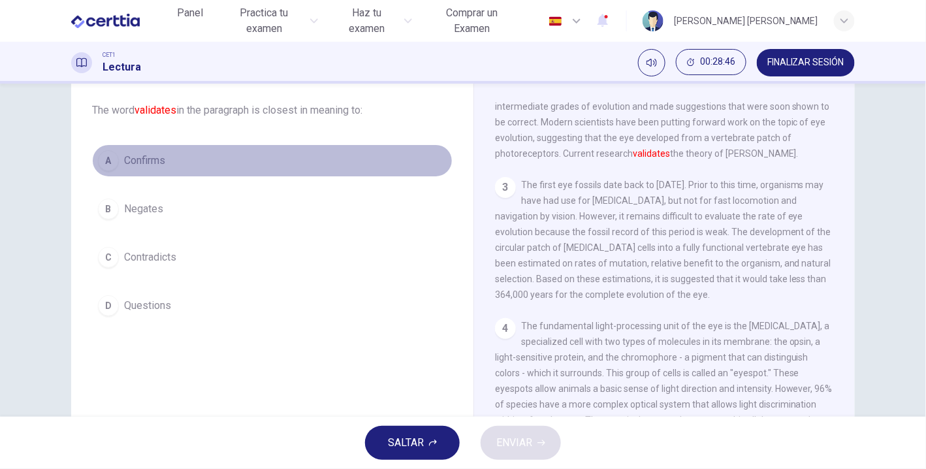
click at [106, 157] on div "A" at bounding box center [108, 160] width 21 height 21
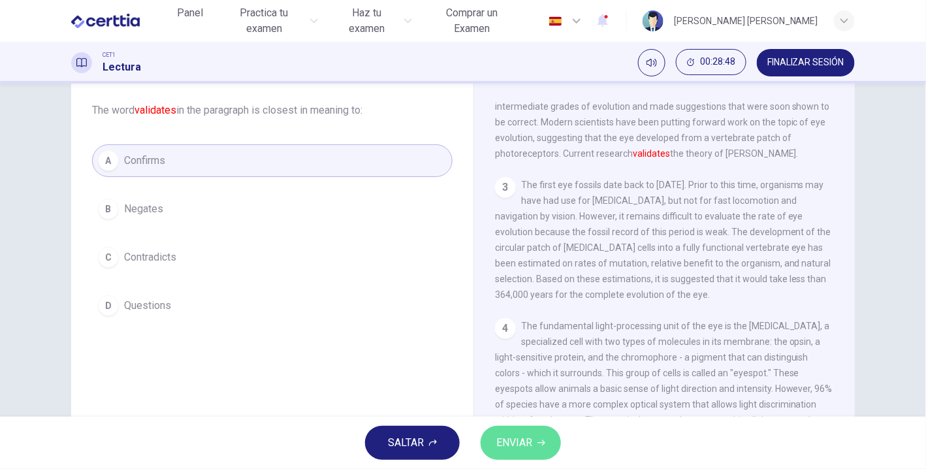
click at [534, 455] on button "ENVIAR" at bounding box center [521, 443] width 80 height 34
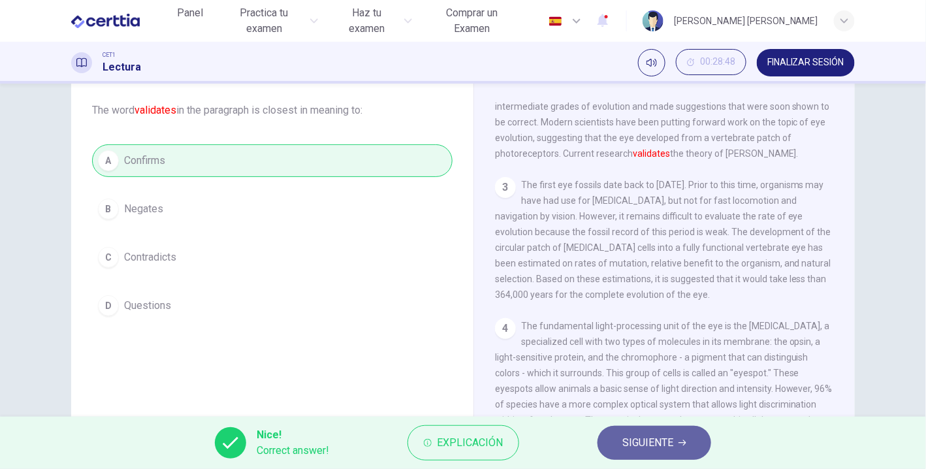
click at [647, 428] on button "SIGUIENTE" at bounding box center [655, 443] width 114 height 34
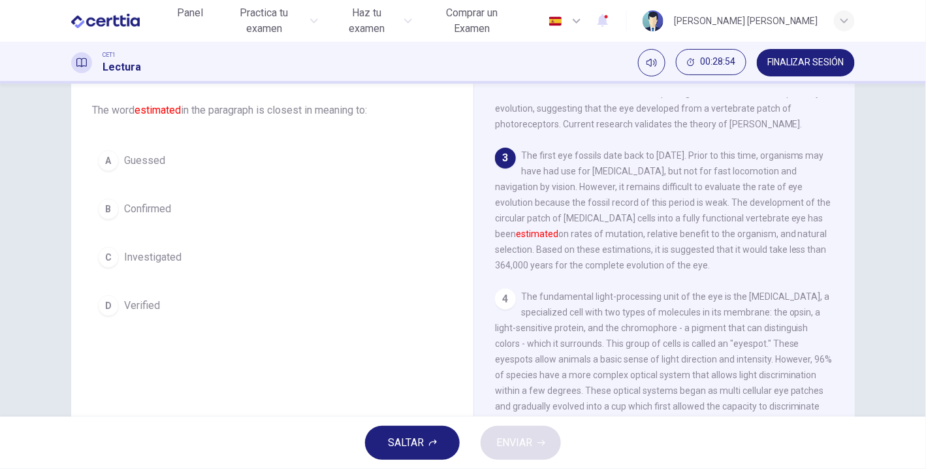
scroll to position [169, 0]
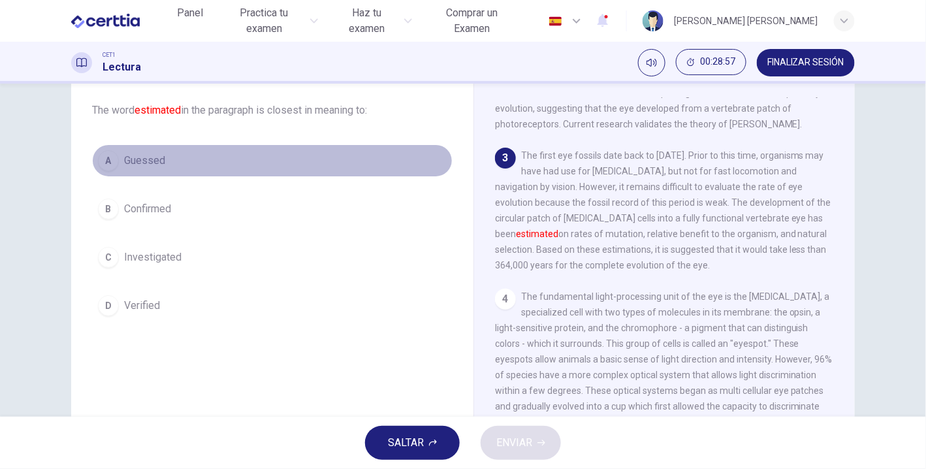
click at [104, 159] on div "A" at bounding box center [108, 160] width 21 height 21
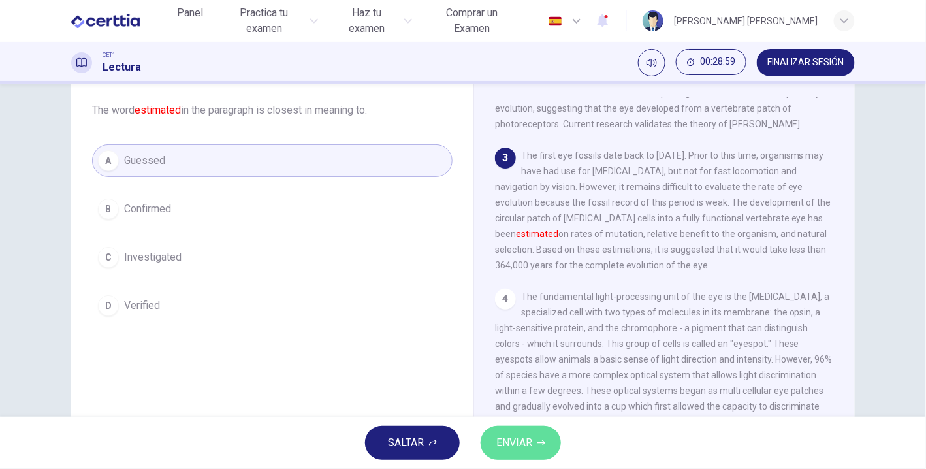
click at [515, 440] on span "ENVIAR" at bounding box center [514, 443] width 36 height 18
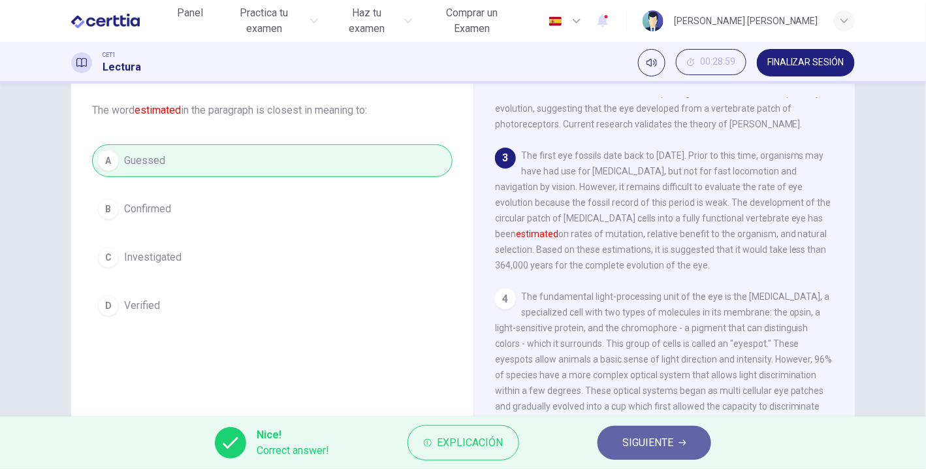
click at [624, 452] on span "SIGUIENTE" at bounding box center [647, 443] width 51 height 18
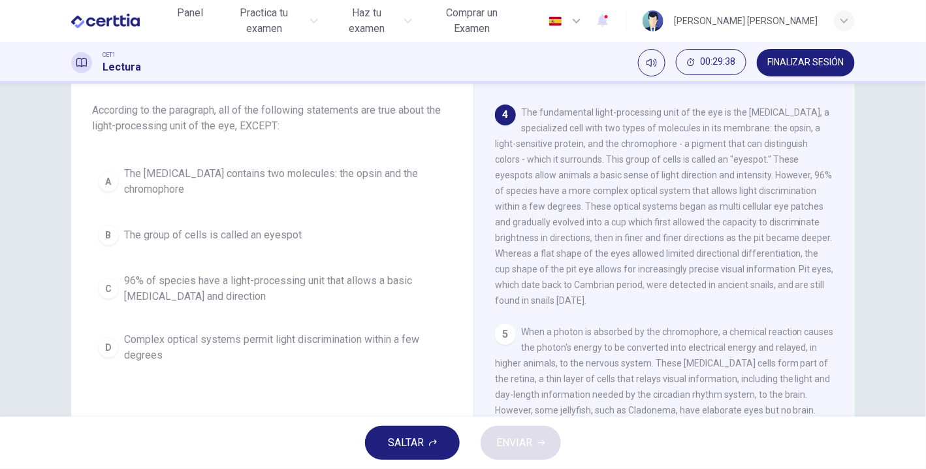
scroll to position [352, 0]
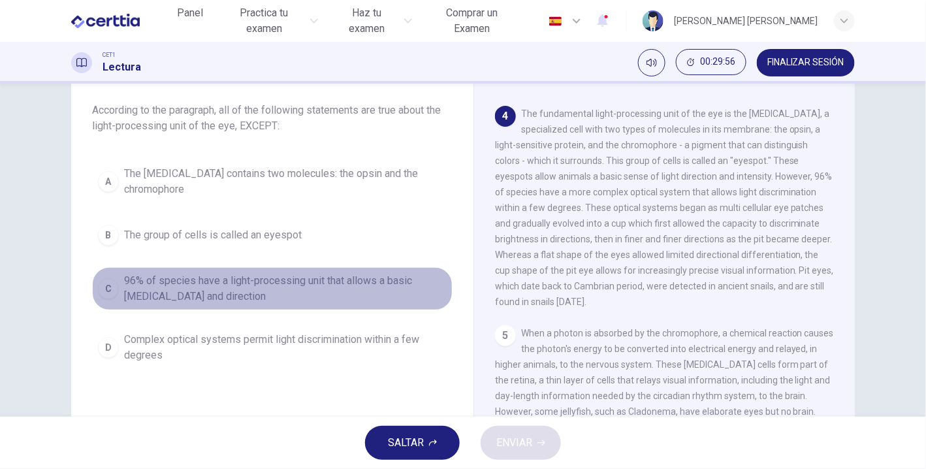
click at [103, 288] on div "C" at bounding box center [108, 288] width 21 height 21
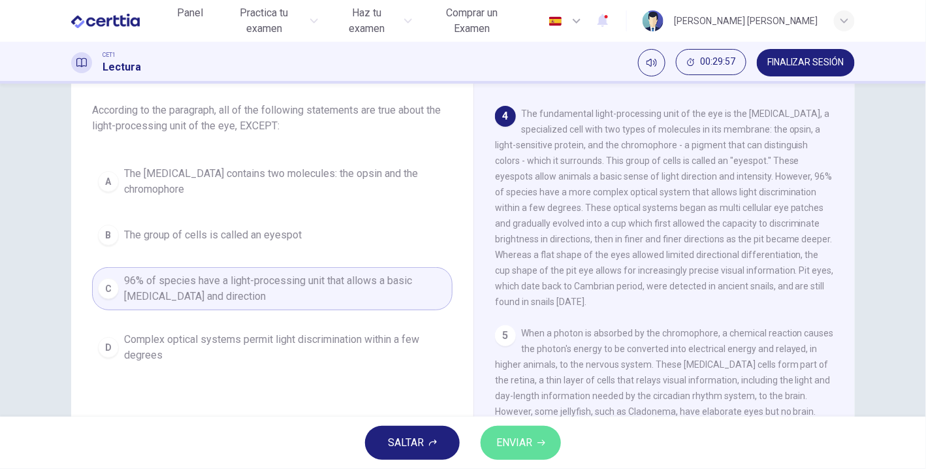
click at [517, 449] on span "ENVIAR" at bounding box center [514, 443] width 36 height 18
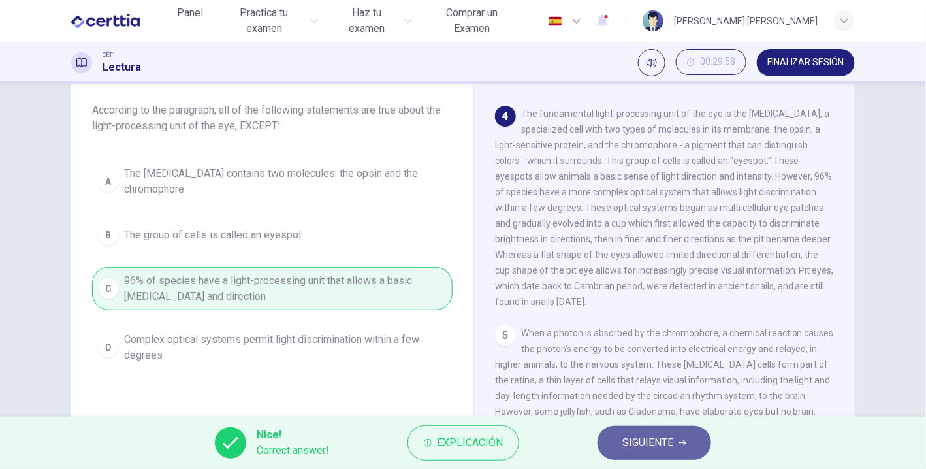
click at [624, 432] on button "SIGUIENTE" at bounding box center [655, 443] width 114 height 34
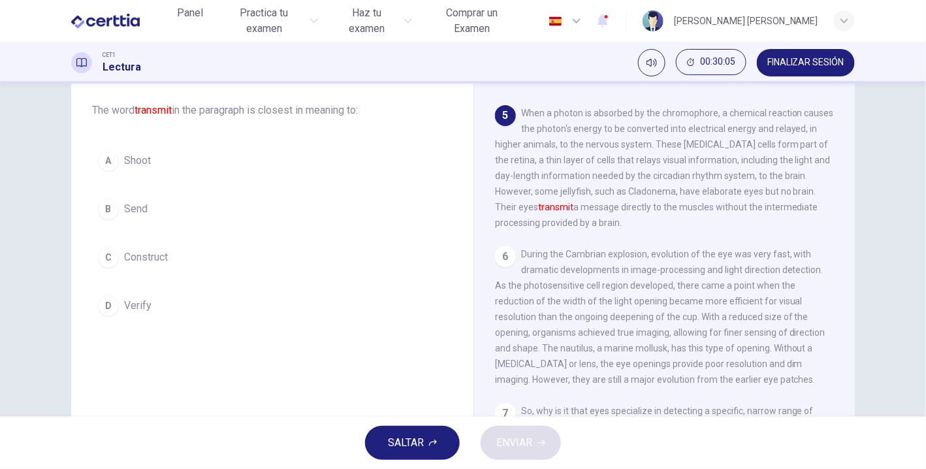
scroll to position [571, 0]
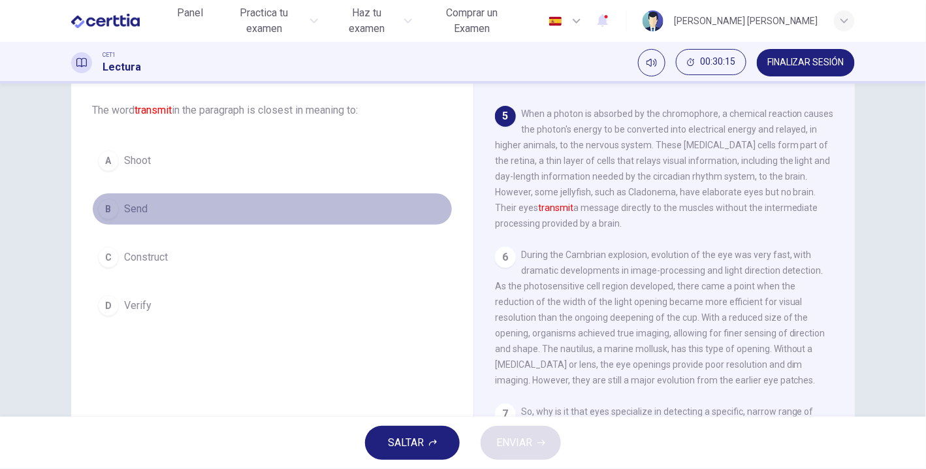
click at [112, 208] on div "B" at bounding box center [108, 209] width 21 height 21
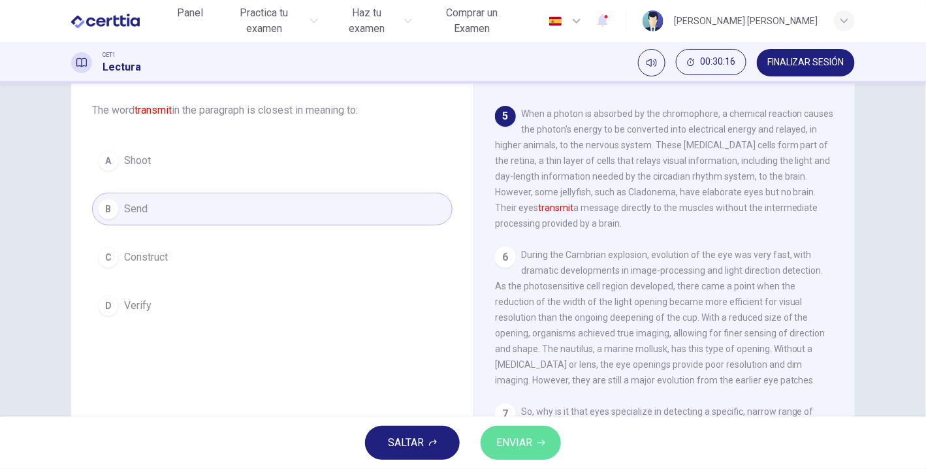
click at [521, 453] on button "ENVIAR" at bounding box center [521, 443] width 80 height 34
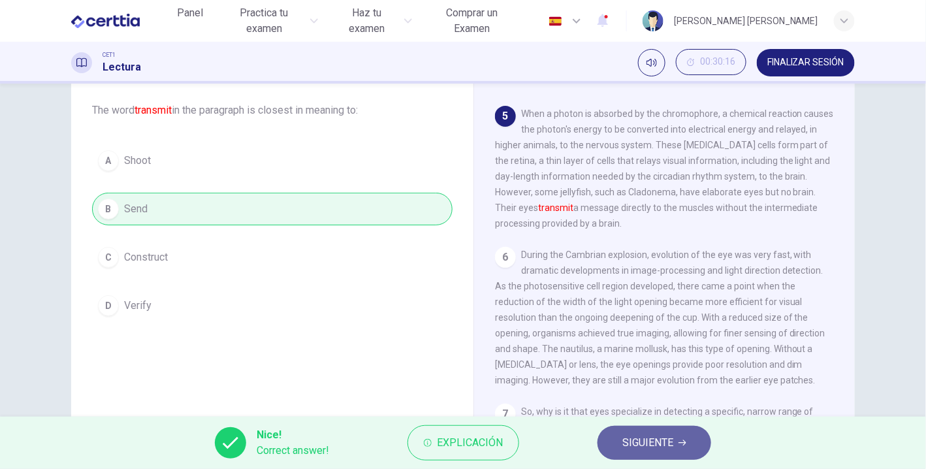
click at [676, 439] on button "SIGUIENTE" at bounding box center [655, 443] width 114 height 34
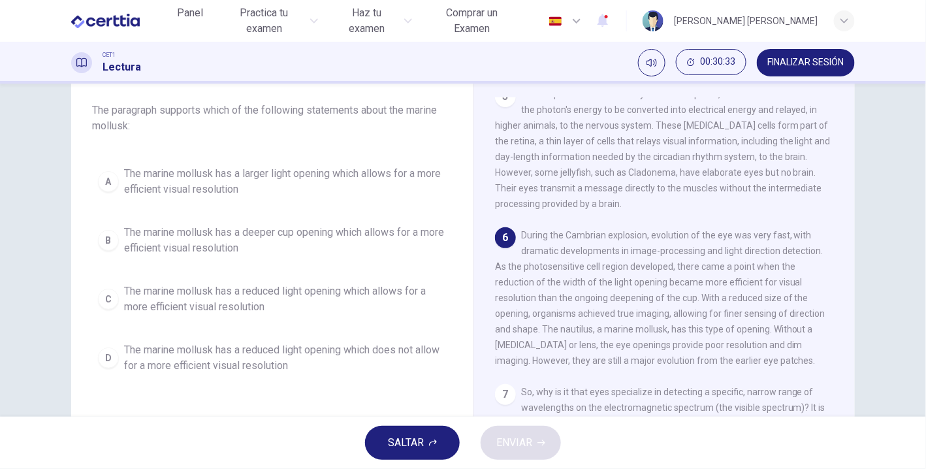
scroll to position [645, 0]
click at [667, 338] on span "During the Cambrian explosion, evolution of the eye was very fast, with dramati…" at bounding box center [660, 298] width 330 height 136
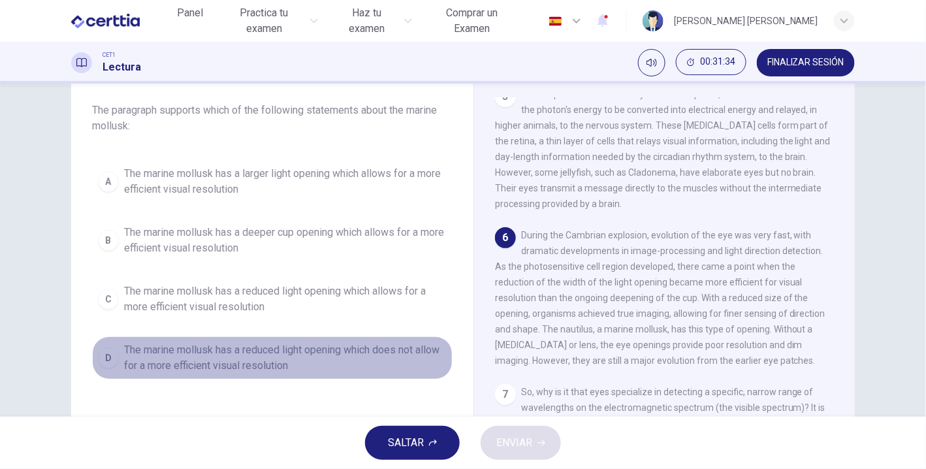
click at [103, 361] on div "D" at bounding box center [108, 357] width 21 height 21
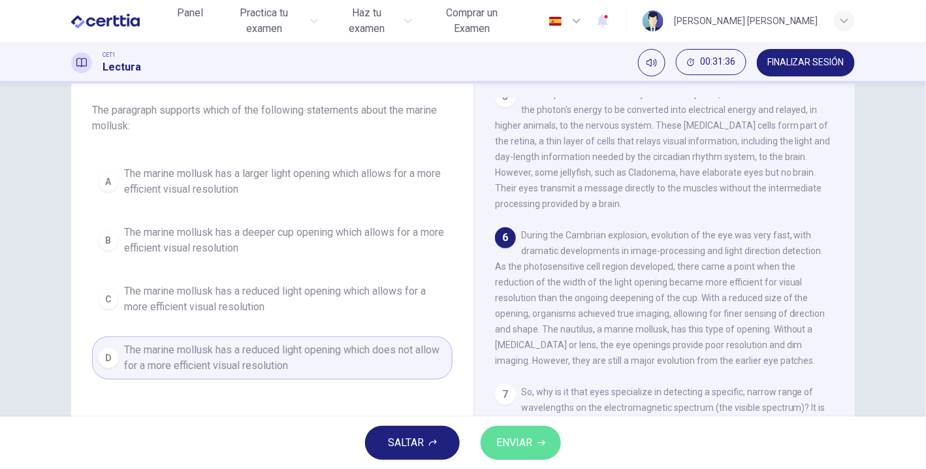
click at [539, 447] on button "ENVIAR" at bounding box center [521, 443] width 80 height 34
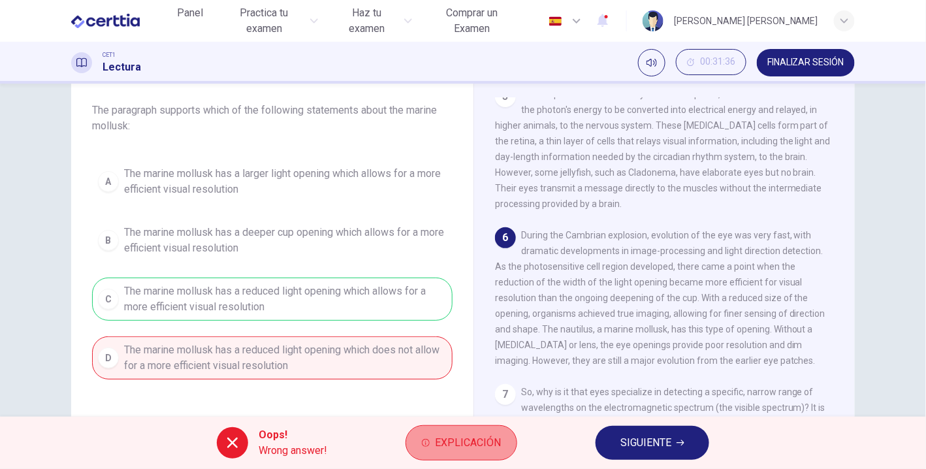
click at [459, 436] on span "Explicación" at bounding box center [468, 443] width 66 height 18
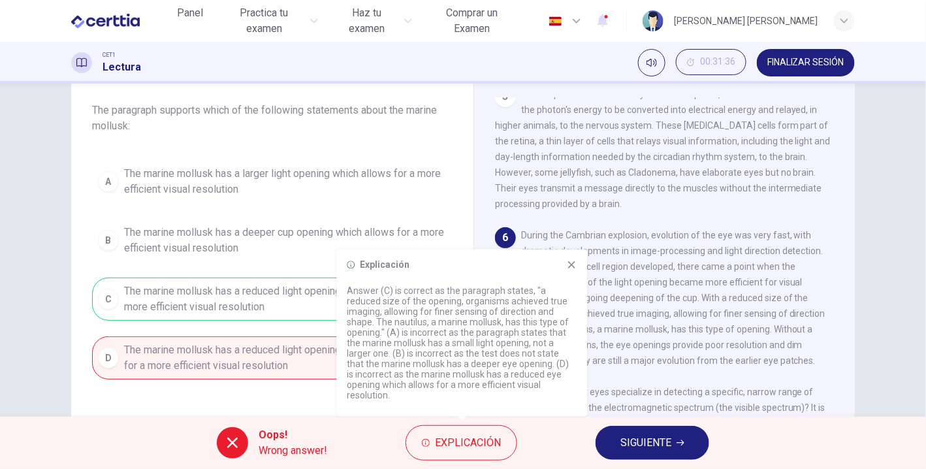
click at [569, 269] on icon at bounding box center [571, 265] width 10 height 10
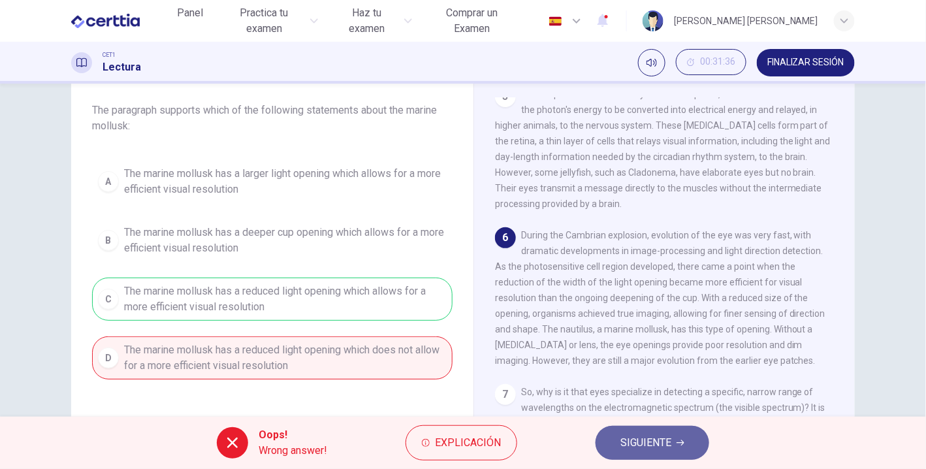
click at [635, 432] on button "SIGUIENTE" at bounding box center [653, 443] width 114 height 34
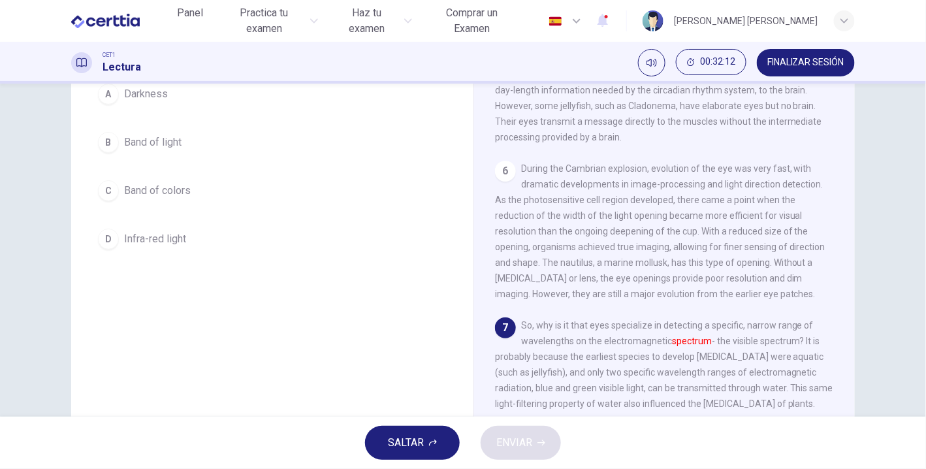
scroll to position [133, 0]
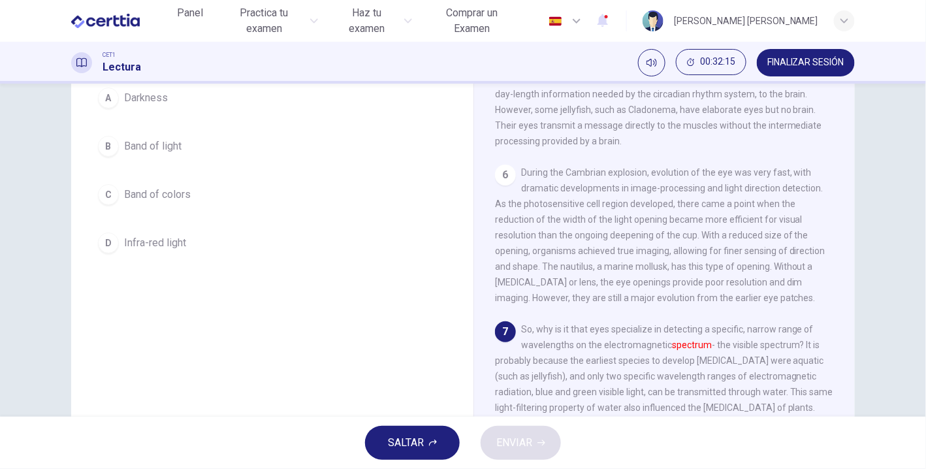
click at [102, 150] on div "B" at bounding box center [108, 146] width 21 height 21
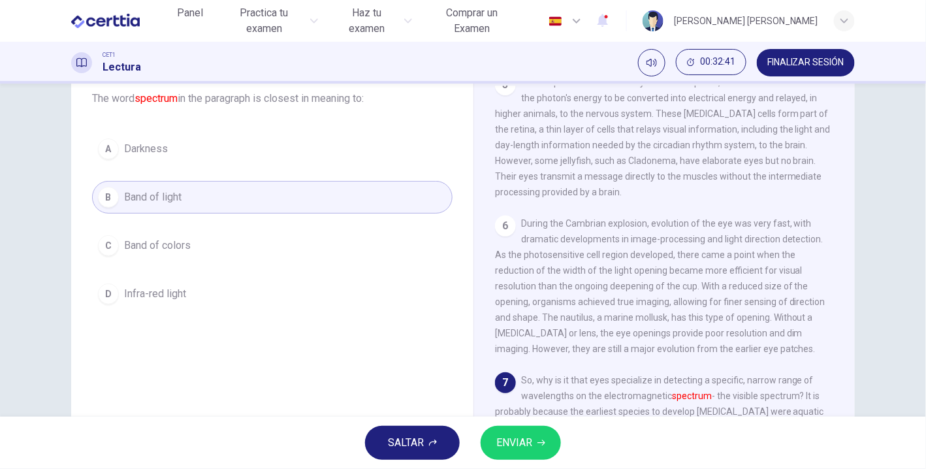
scroll to position [172, 0]
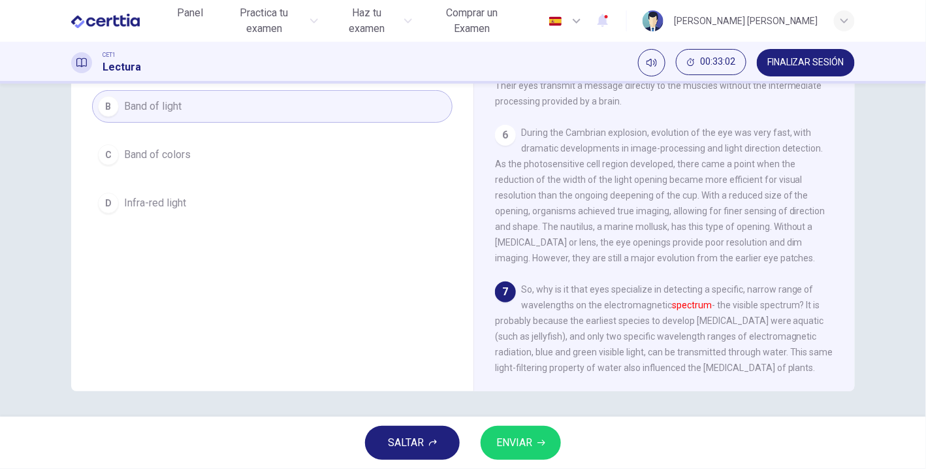
drag, startPoint x: 596, startPoint y: 260, endPoint x: 634, endPoint y: 251, distance: 39.5
click at [634, 251] on div "1 Eyes seem to have evolved over a few million years during the Cambrian explos…" at bounding box center [673, 193] width 357 height 396
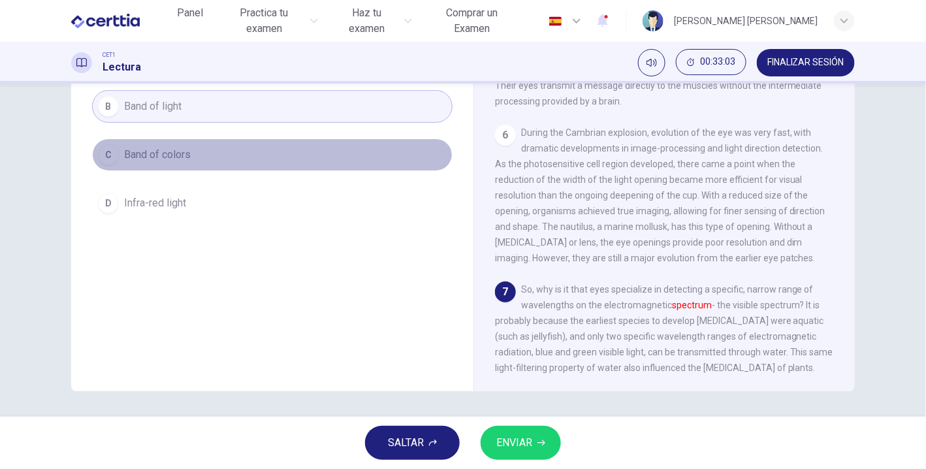
click at [153, 157] on span "Band of colors" at bounding box center [157, 155] width 67 height 16
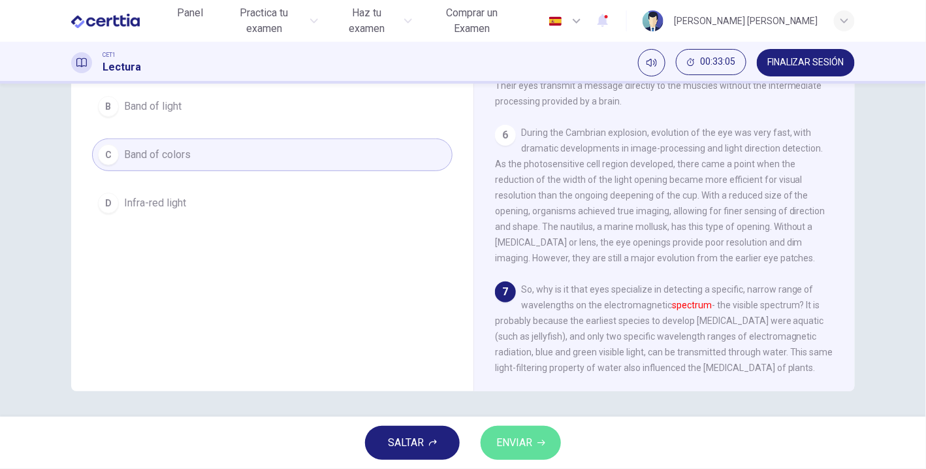
click at [536, 436] on button "ENVIAR" at bounding box center [521, 443] width 80 height 34
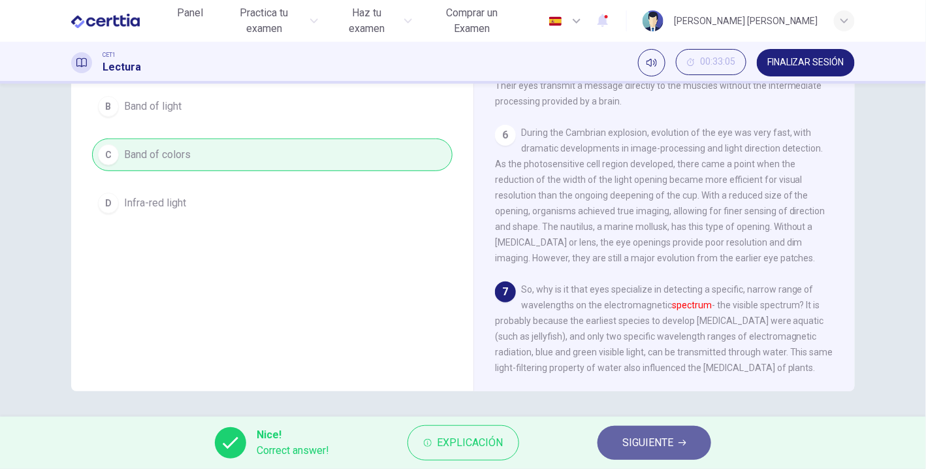
click at [654, 434] on span "SIGUIENTE" at bounding box center [647, 443] width 51 height 18
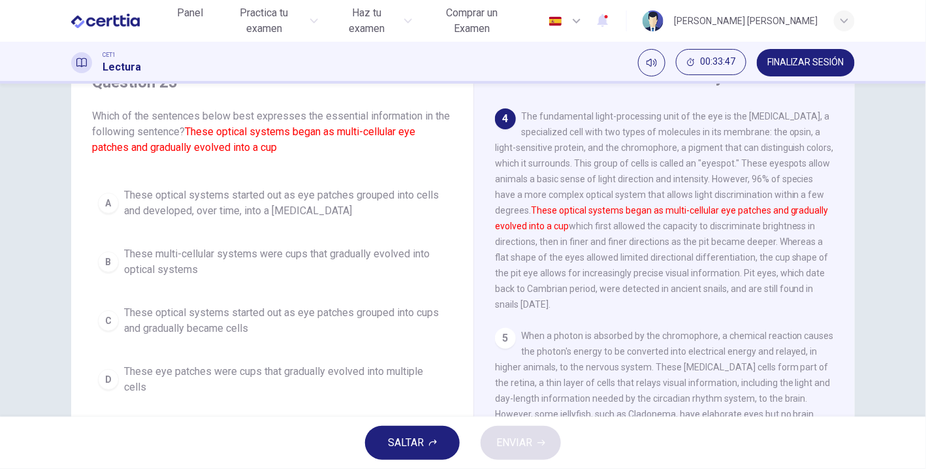
scroll to position [97, 0]
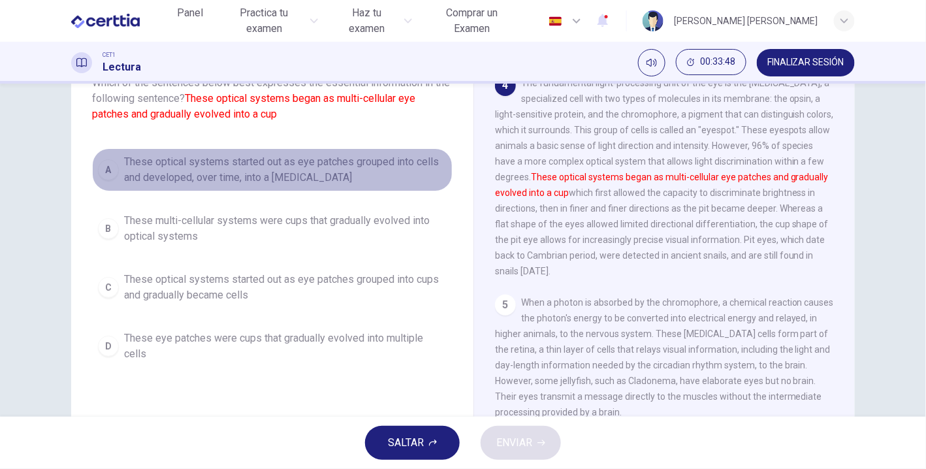
click at [101, 168] on div "A" at bounding box center [108, 169] width 21 height 21
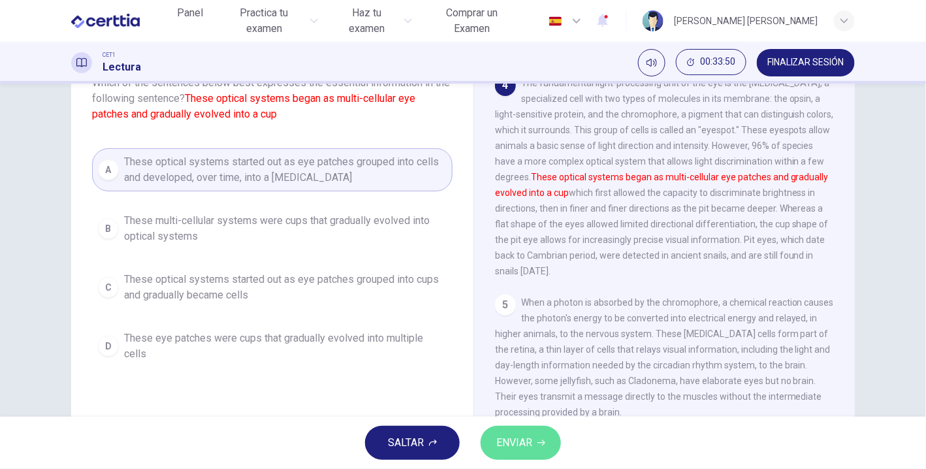
click at [505, 432] on button "ENVIAR" at bounding box center [521, 443] width 80 height 34
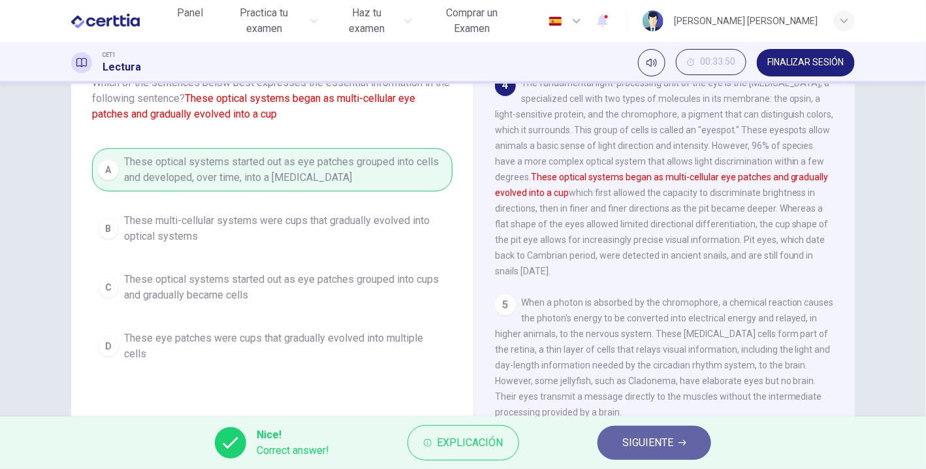
click at [645, 434] on span "SIGUIENTE" at bounding box center [647, 443] width 51 height 18
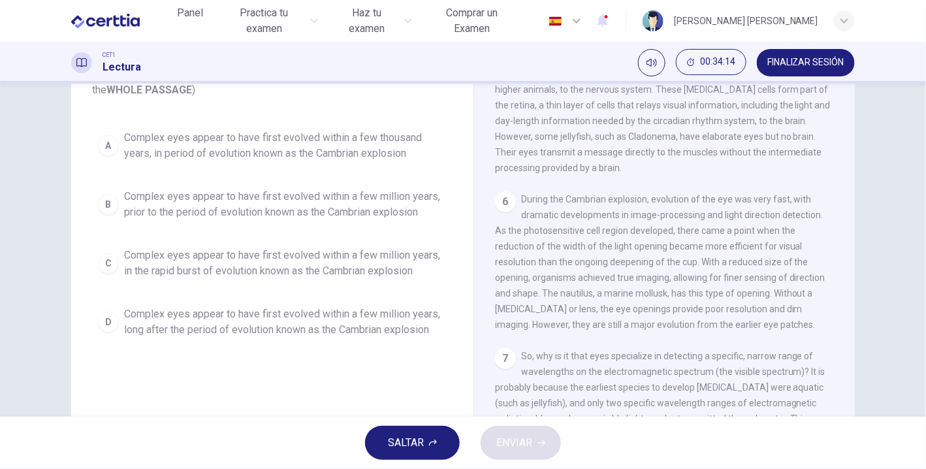
scroll to position [106, 0]
click at [841, 217] on div "1 Eyes seem to have evolved over a few million years during the Cambrian explos…" at bounding box center [673, 259] width 357 height 396
click at [848, 216] on div "1 Eyes seem to have evolved over a few million years during the Cambrian explos…" at bounding box center [673, 259] width 357 height 396
click at [848, 214] on div "The Evolution of Eyes 1 Eyes seem to have evolved over a few million years duri…" at bounding box center [663, 241] width 381 height 475
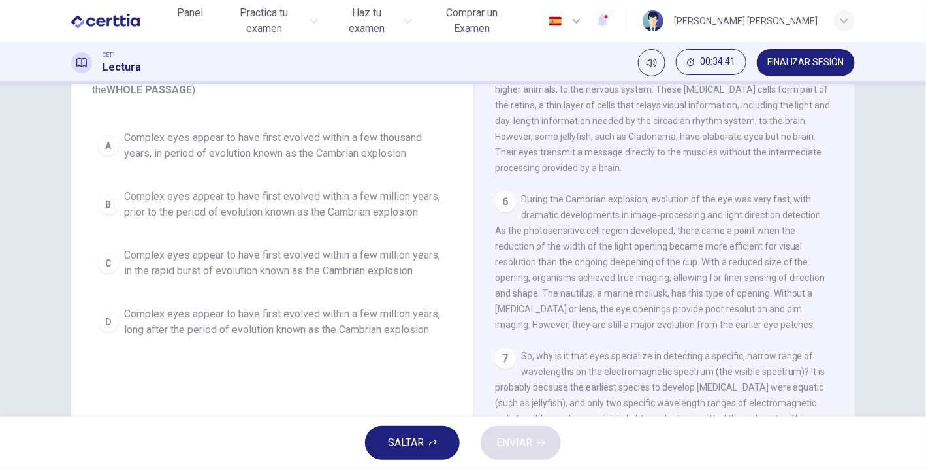
click at [848, 214] on div "The Evolution of Eyes 1 Eyes seem to have evolved over a few million years duri…" at bounding box center [663, 241] width 381 height 475
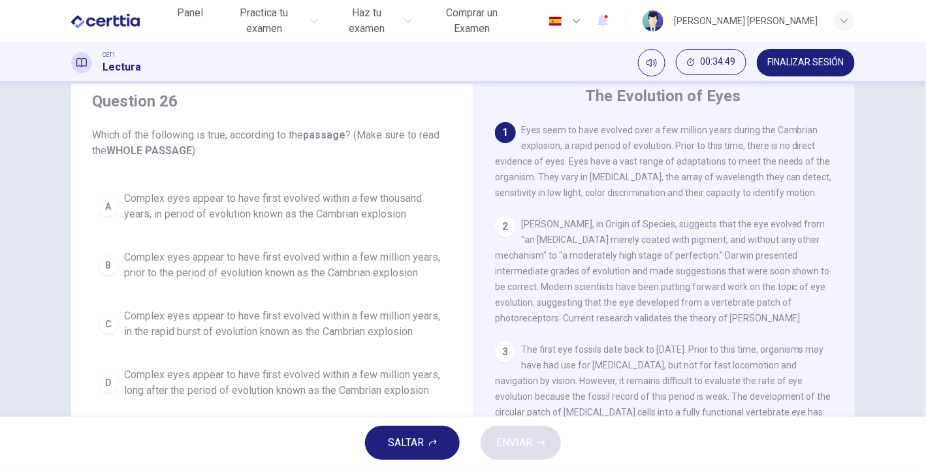
scroll to position [37, 0]
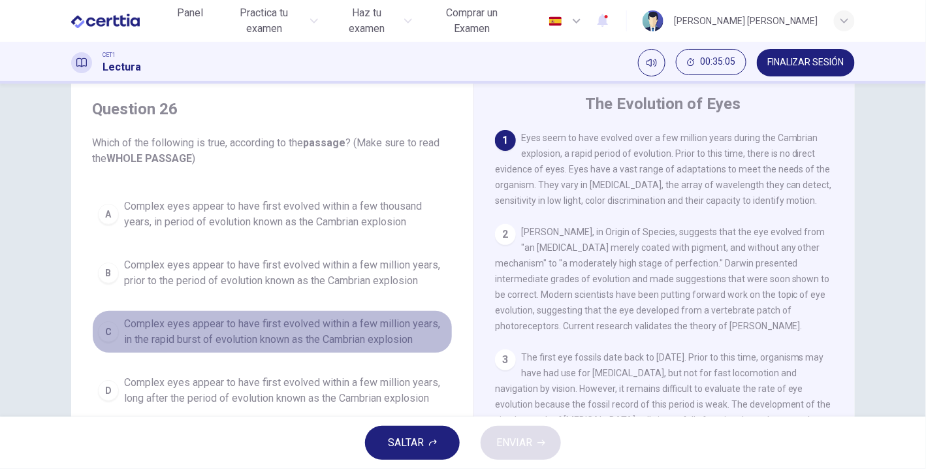
click at [212, 330] on span "Complex eyes appear to have first evolved within a few million years, in the ra…" at bounding box center [285, 331] width 323 height 31
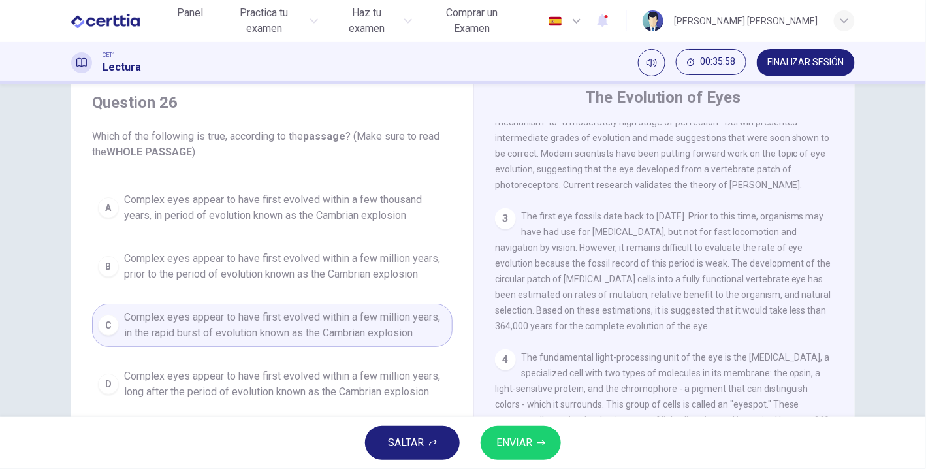
scroll to position [136, 0]
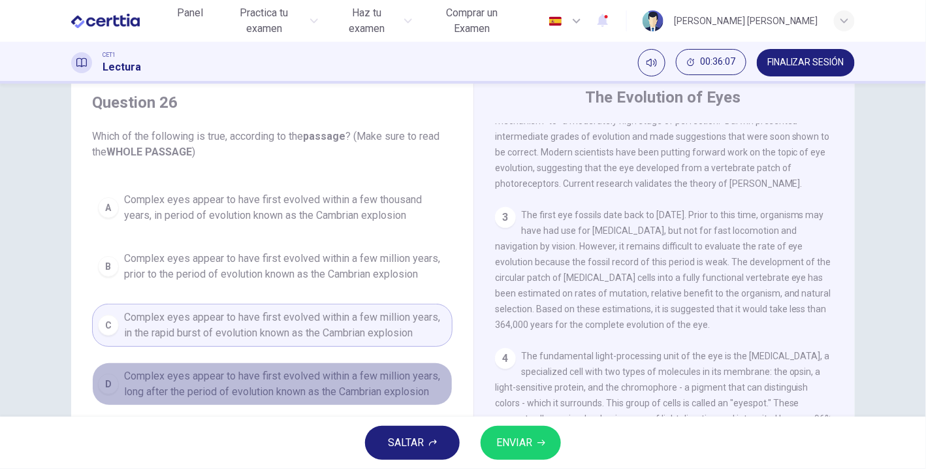
click at [389, 377] on span "Complex eyes appear to have first evolved within a few million years, long afte…" at bounding box center [285, 383] width 323 height 31
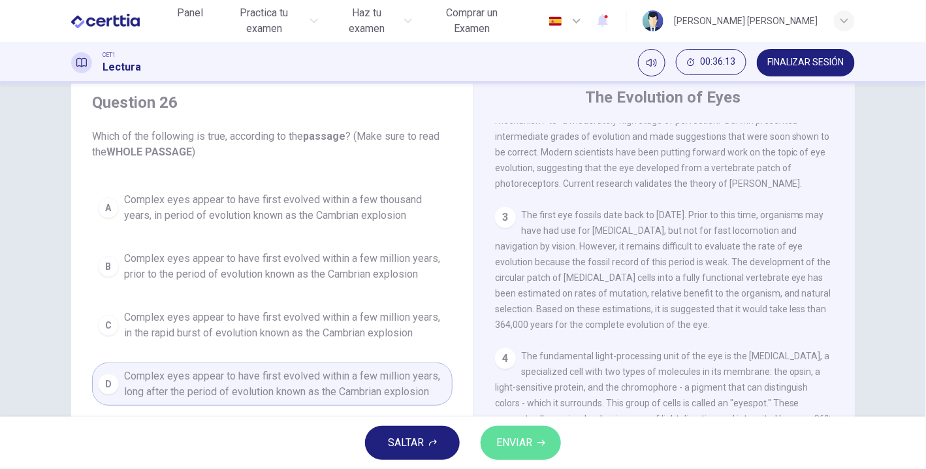
click at [510, 447] on span "ENVIAR" at bounding box center [514, 443] width 36 height 18
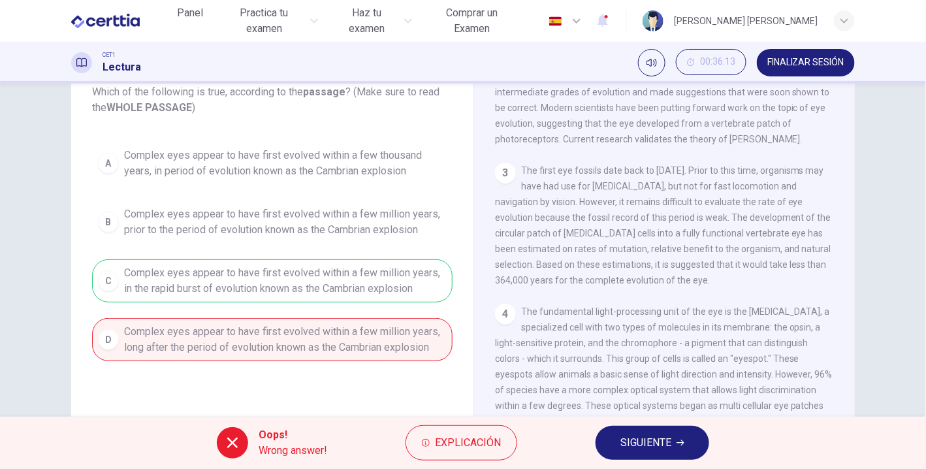
scroll to position [94, 0]
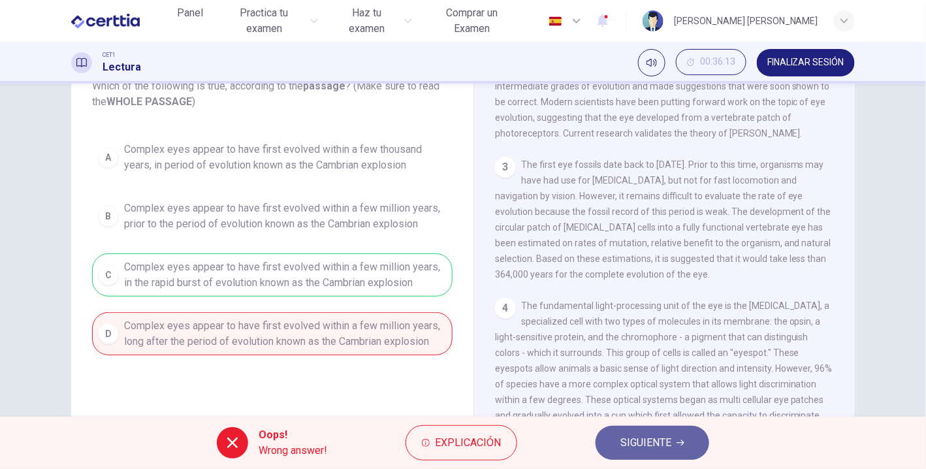
click at [681, 426] on button "SIGUIENTE" at bounding box center [653, 443] width 114 height 34
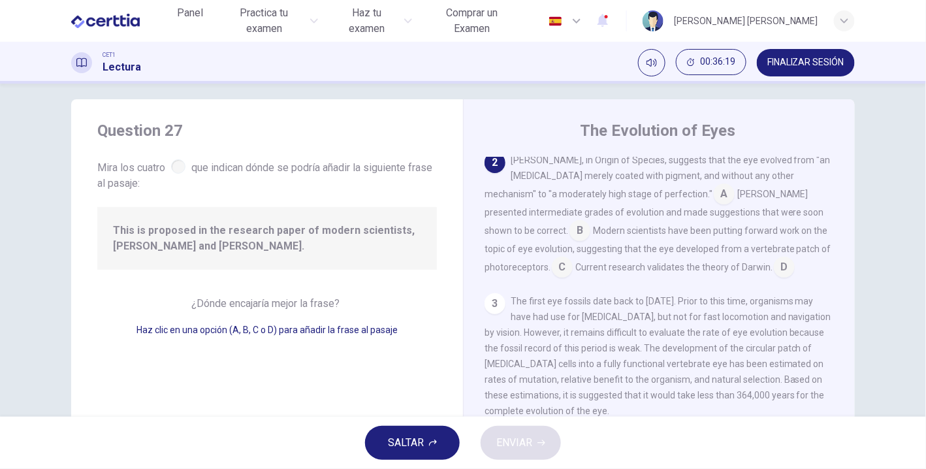
scroll to position [14, 0]
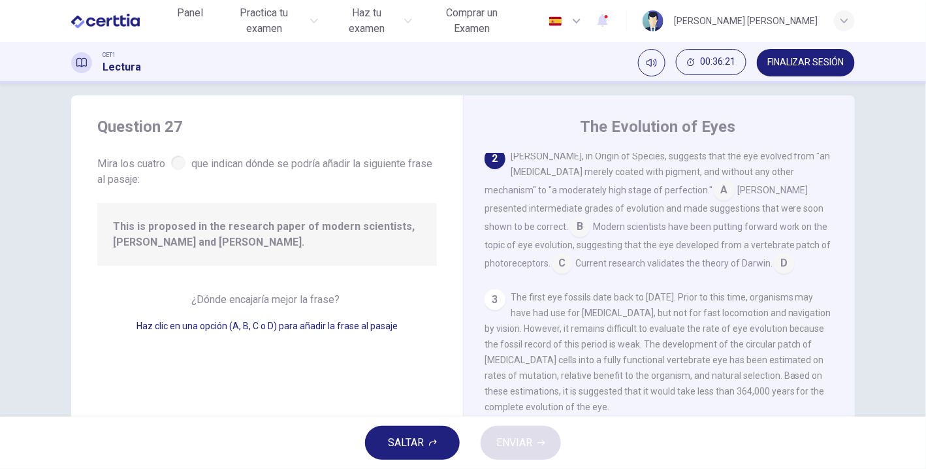
click at [120, 164] on span "Mira los cuatro que indican dónde se podría añadir la siguiente frase al pasaje:" at bounding box center [267, 170] width 340 height 35
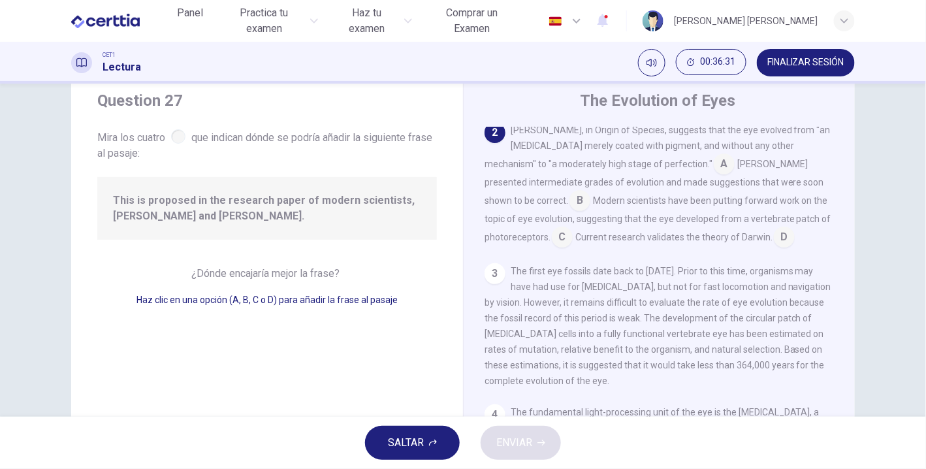
scroll to position [42, 0]
click at [564, 246] on div "Charles Darwin, in Origin of Species, suggests that the eye evolved from "an op…" at bounding box center [660, 183] width 350 height 125
click at [573, 227] on input at bounding box center [562, 237] width 21 height 21
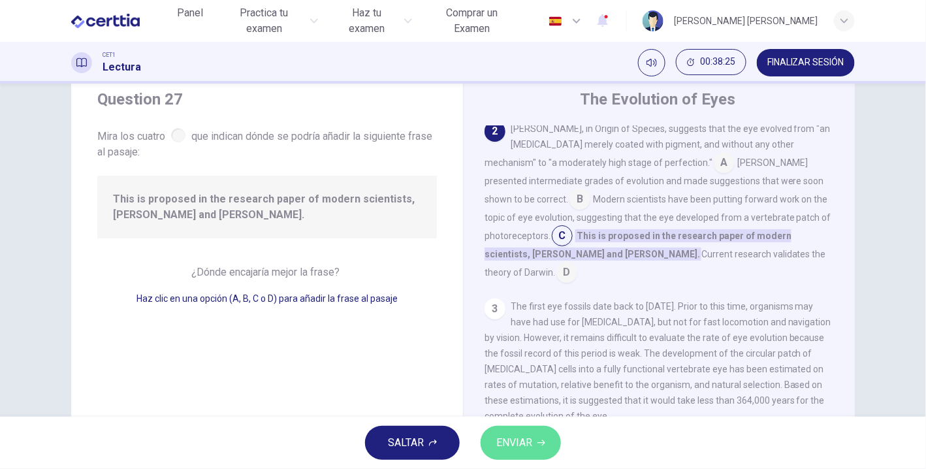
click at [529, 434] on span "ENVIAR" at bounding box center [514, 443] width 36 height 18
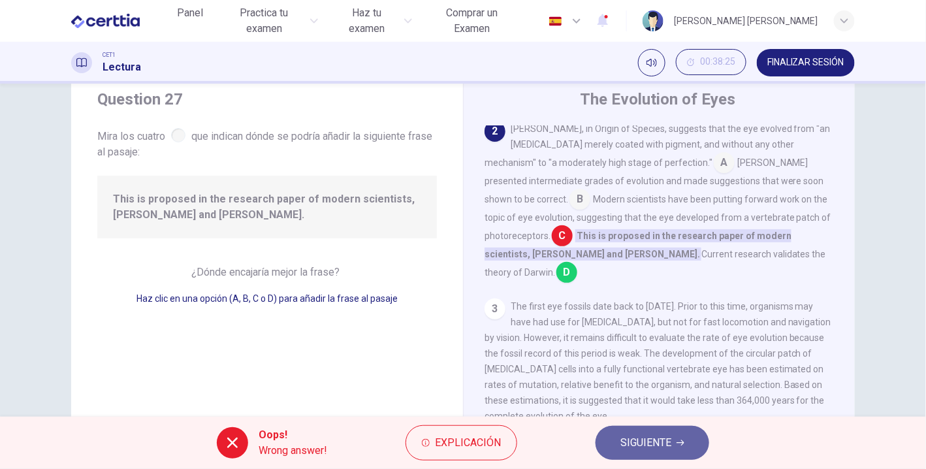
click at [630, 441] on span "SIGUIENTE" at bounding box center [645, 443] width 51 height 18
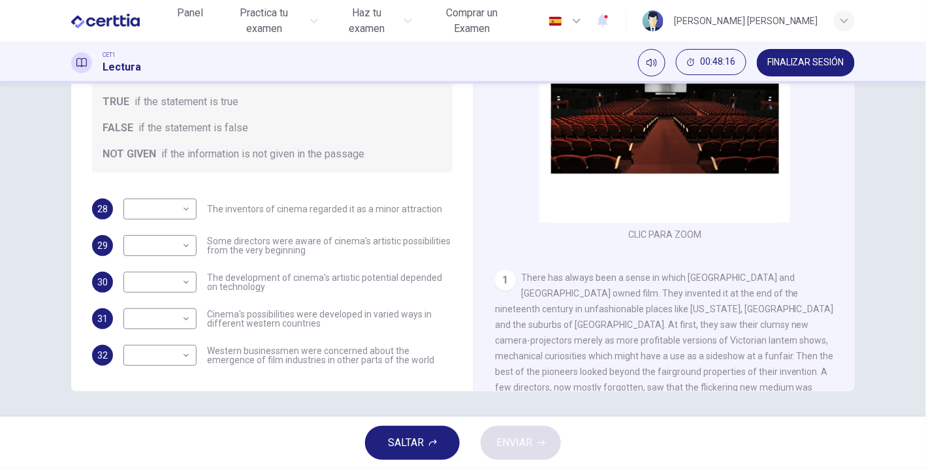
scroll to position [0, 0]
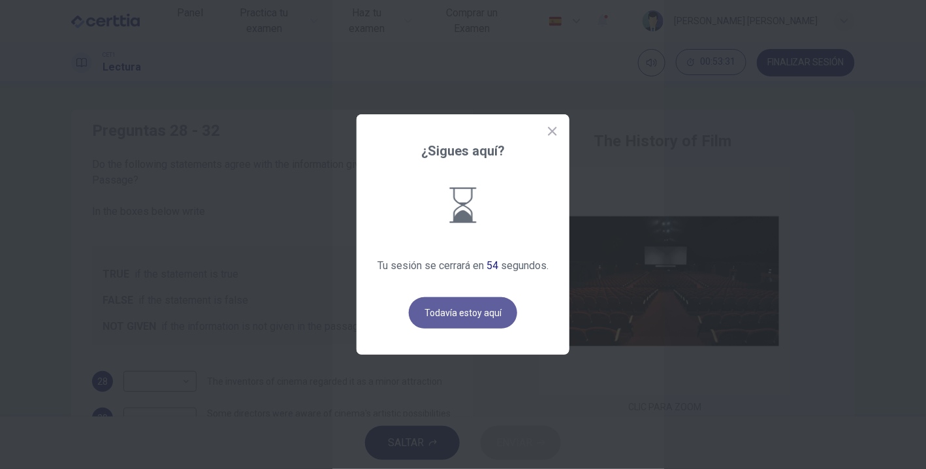
click at [457, 310] on button "Todavía estoy aquí" at bounding box center [463, 312] width 108 height 31
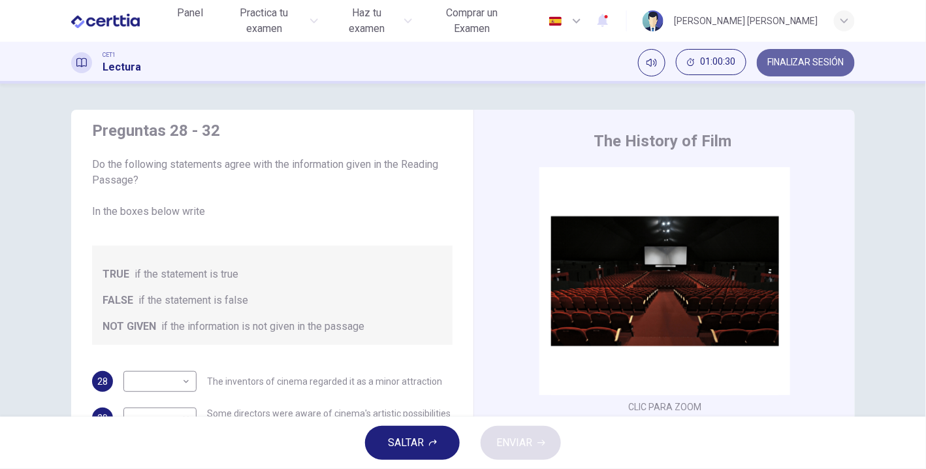
click at [809, 60] on span "FINALIZAR SESIÓN" at bounding box center [805, 62] width 77 height 10
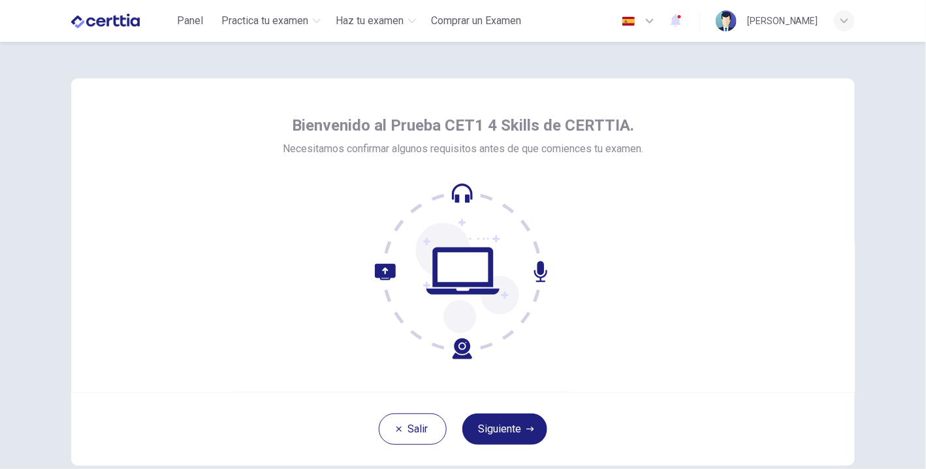
scroll to position [74, 0]
